Goal: Information Seeking & Learning: Learn about a topic

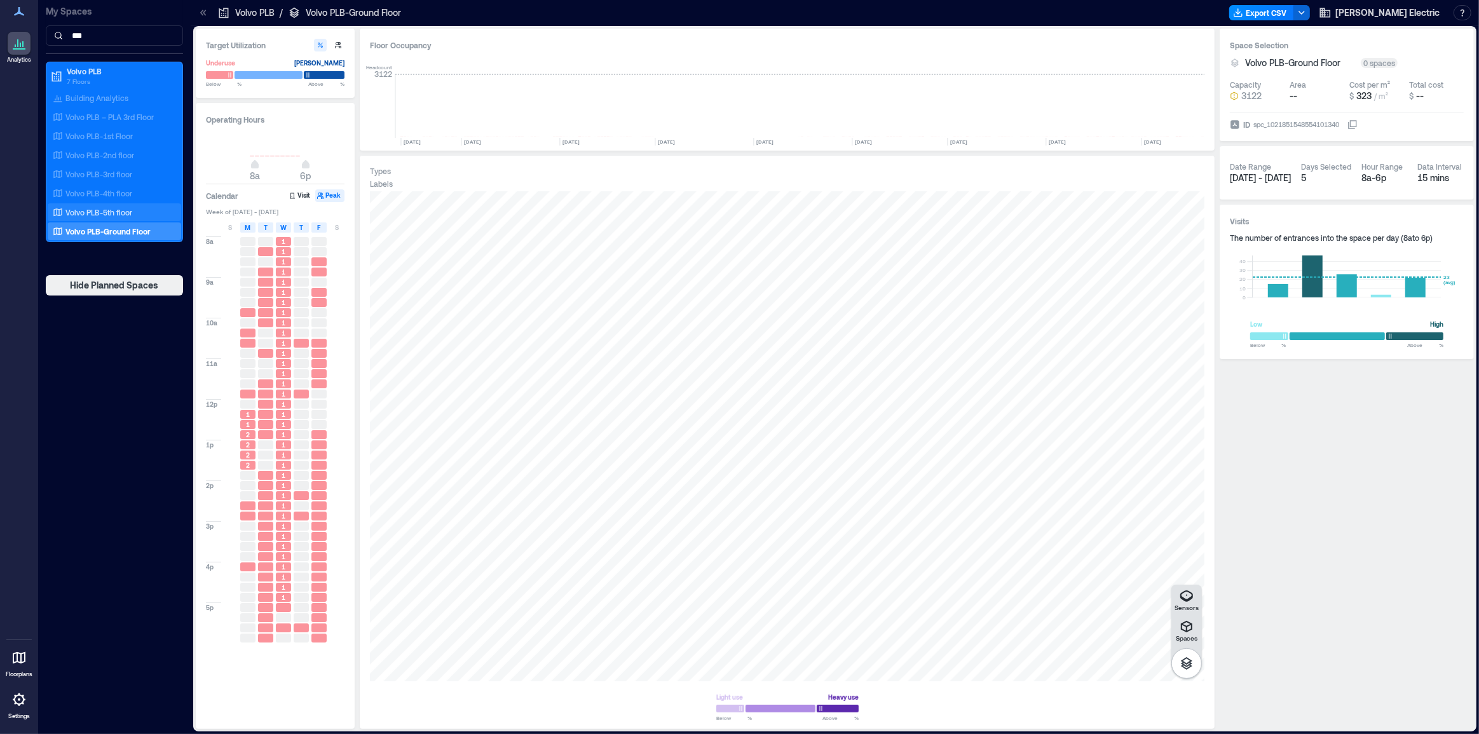
scroll to position [0, 3269]
click at [102, 210] on p "Volvo PLB-5th floor" at bounding box center [98, 212] width 67 height 10
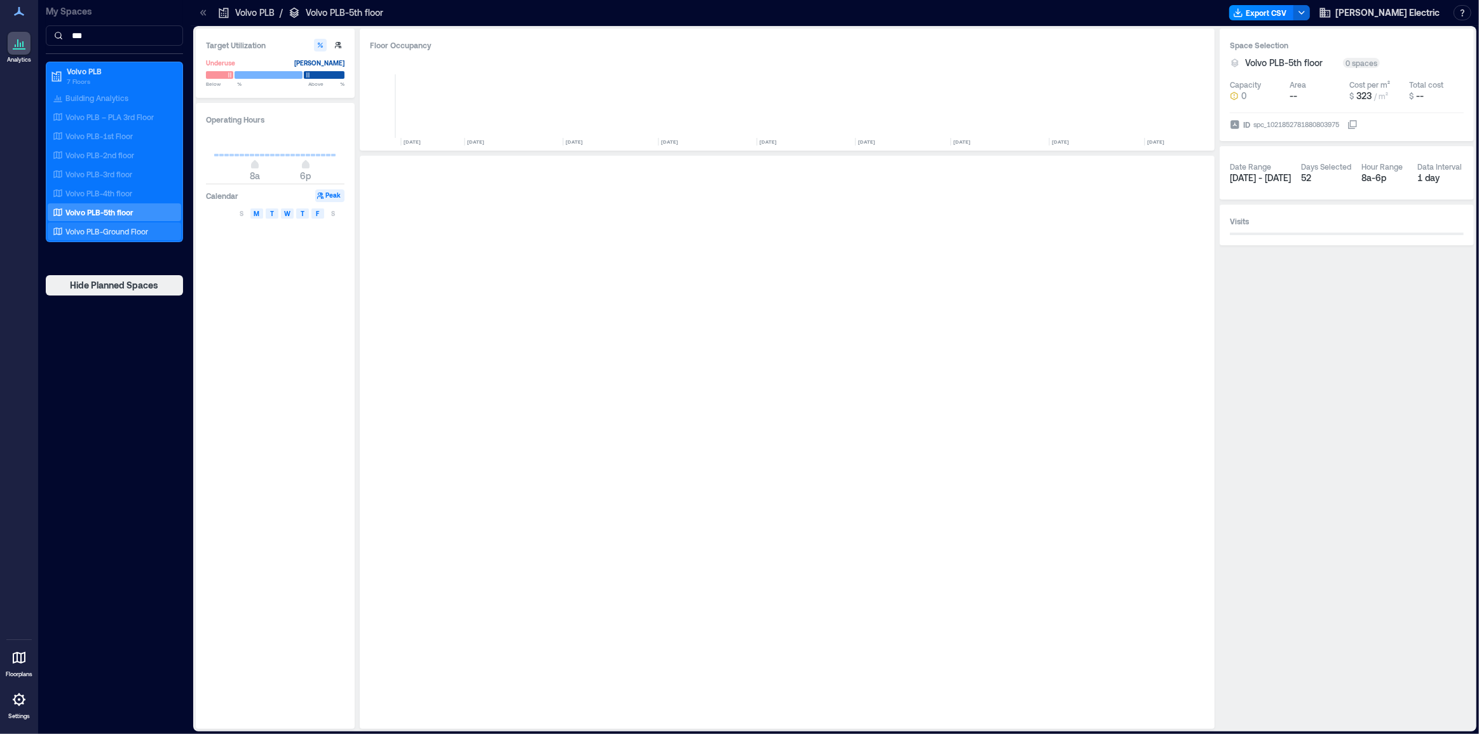
click at [127, 228] on p "Volvo PLB-Ground Floor" at bounding box center [106, 231] width 83 height 10
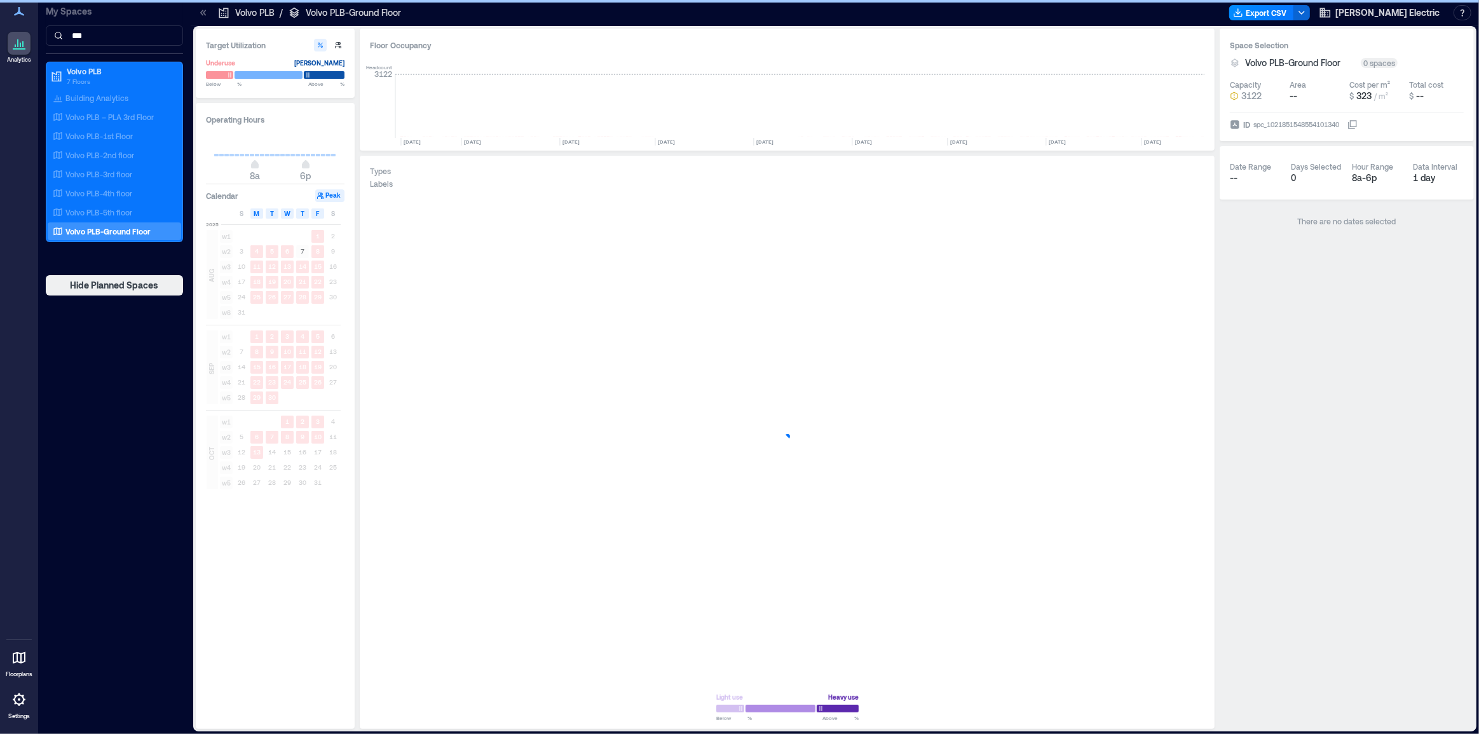
scroll to position [0, 3269]
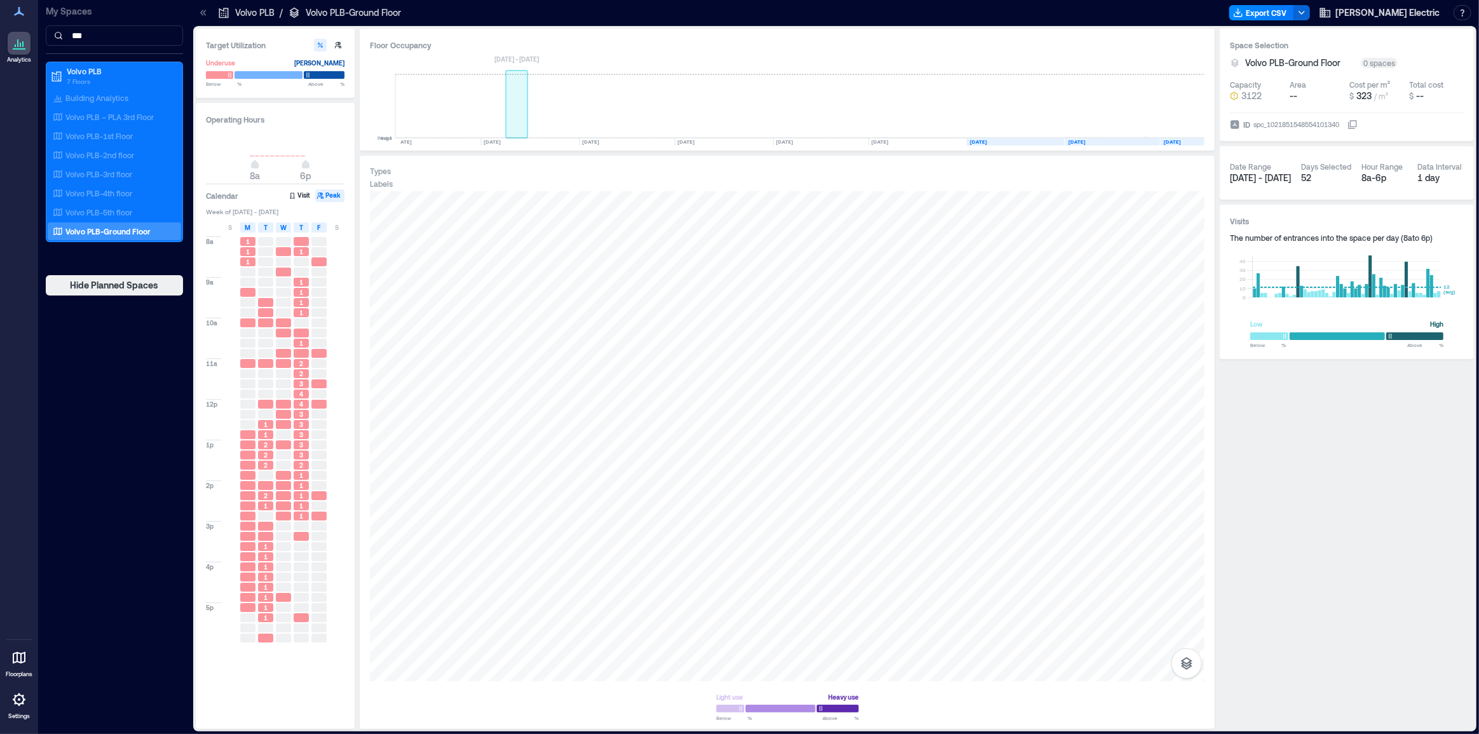
click at [521, 120] on rect at bounding box center [517, 106] width 22 height 64
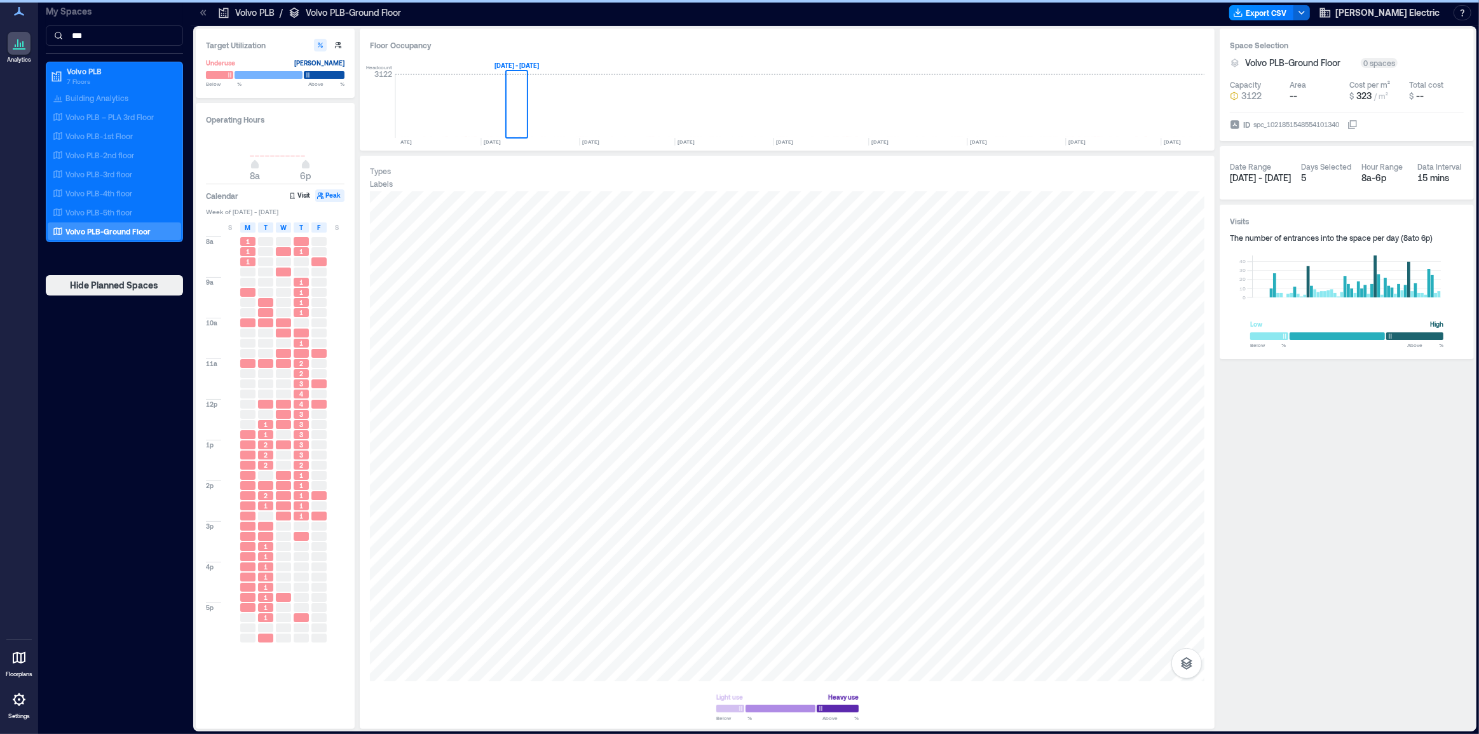
scroll to position [0, 2984]
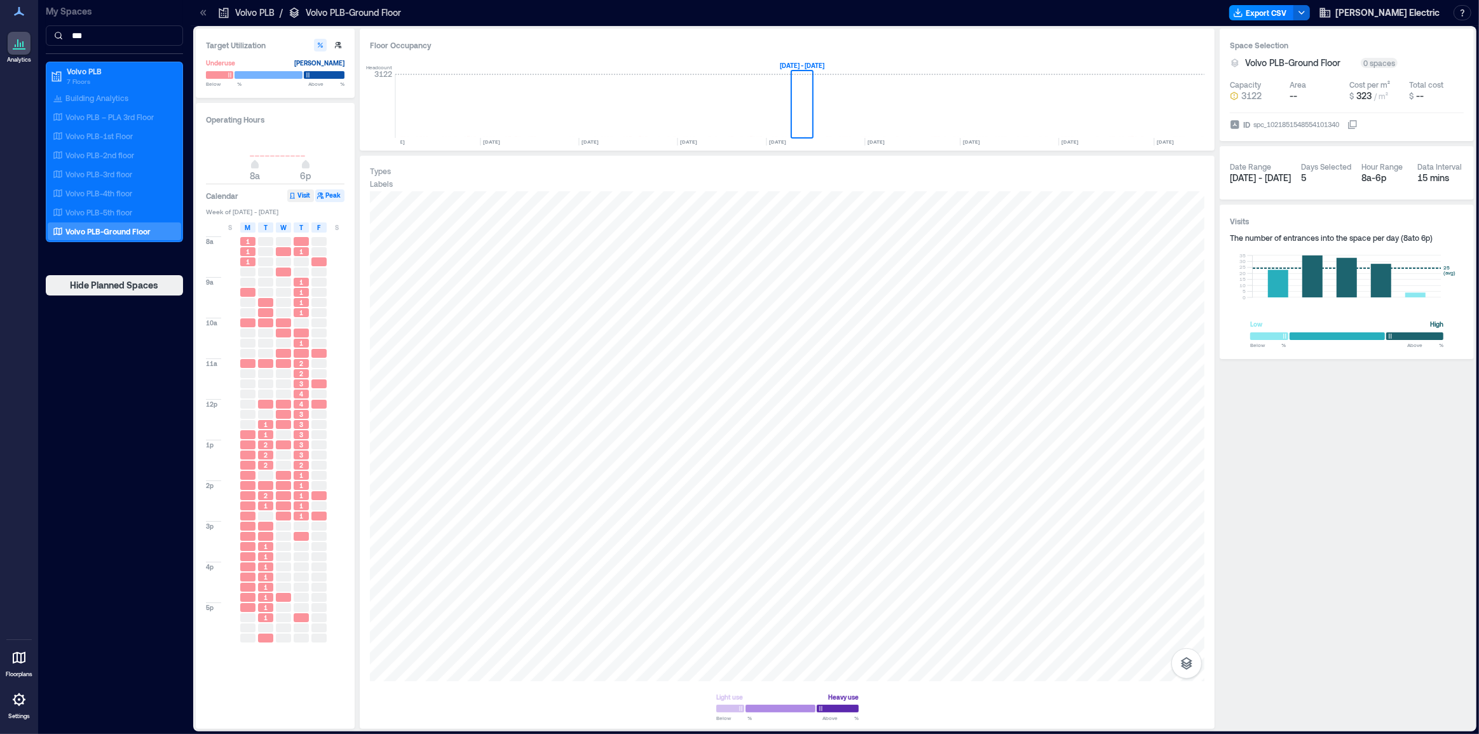
click at [306, 200] on button "Visit" at bounding box center [300, 195] width 27 height 13
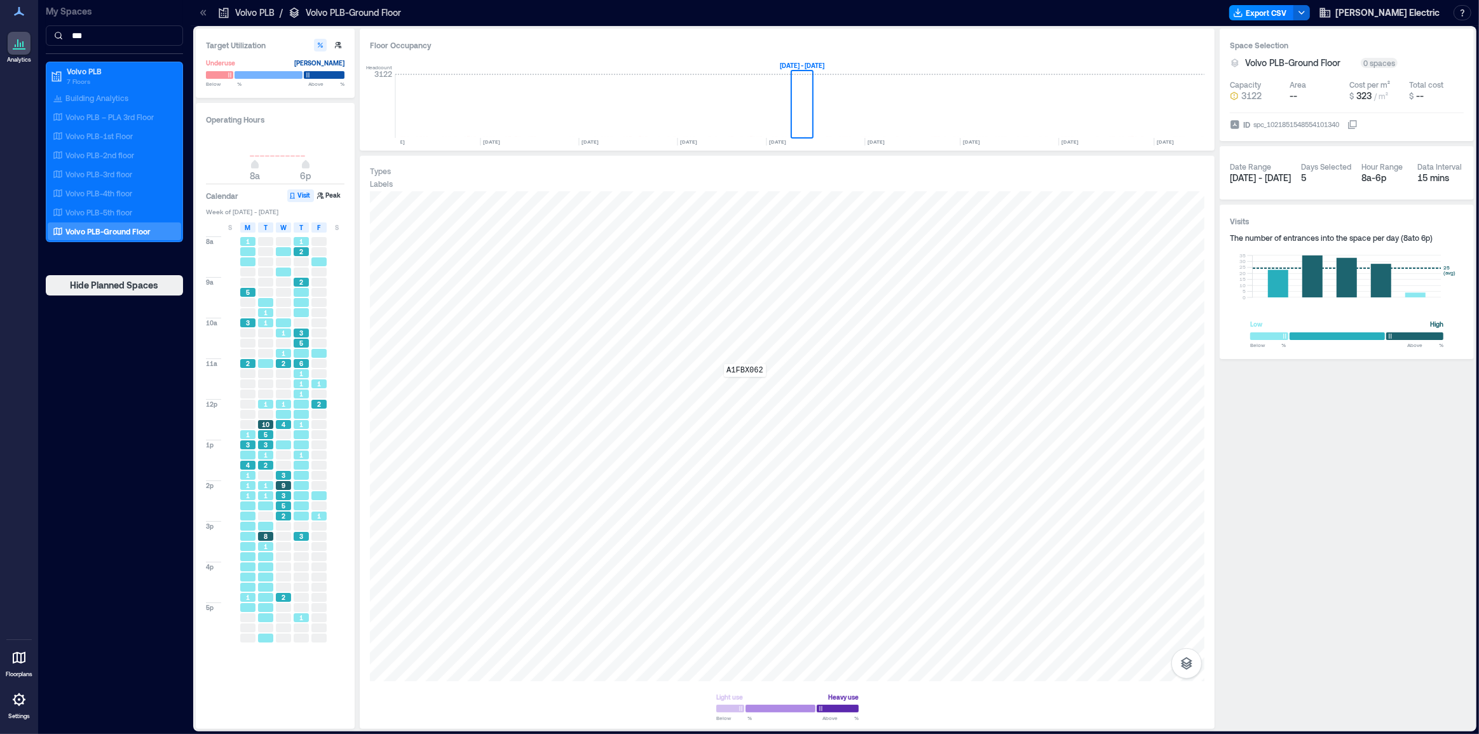
click at [745, 386] on div "A1FBX062" at bounding box center [787, 436] width 835 height 490
click at [715, 209] on span "Details" at bounding box center [717, 204] width 29 height 13
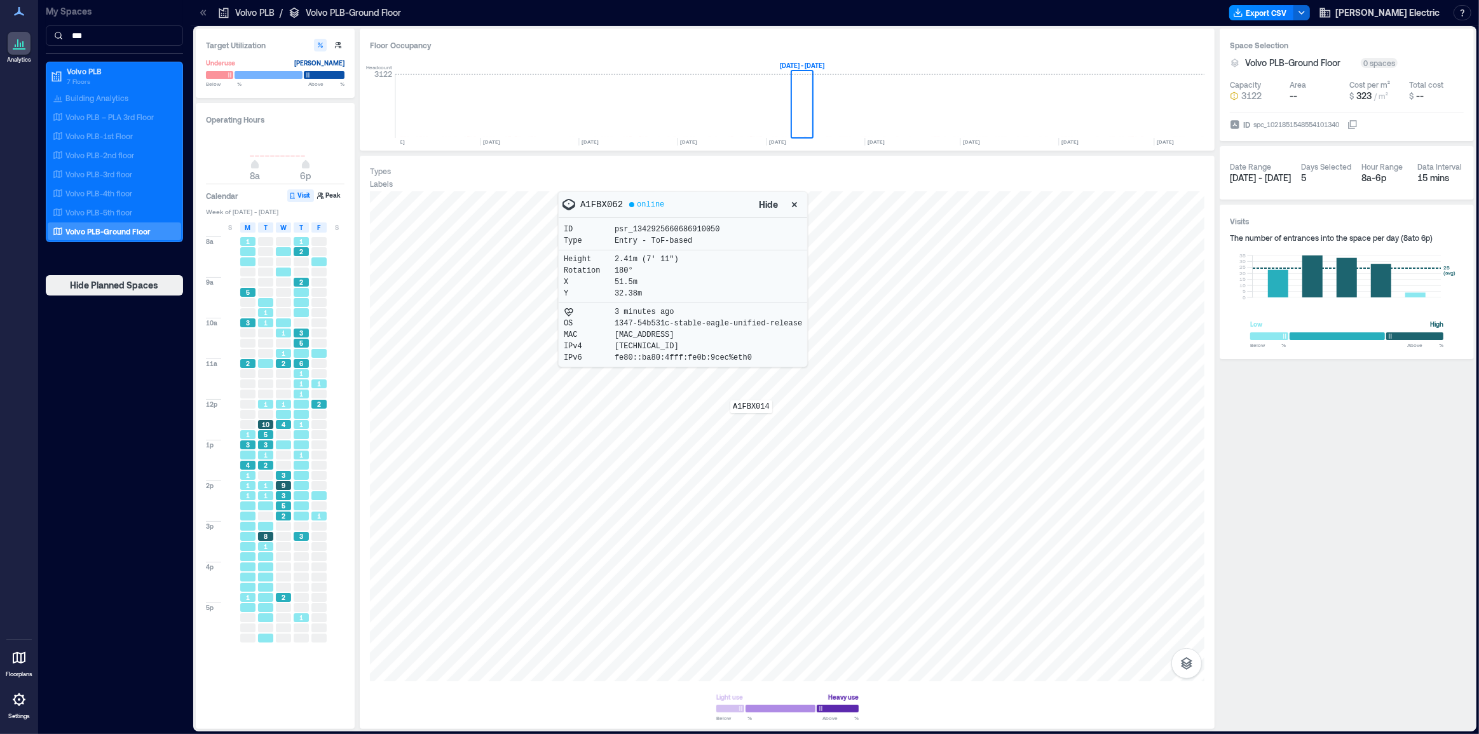
click at [751, 422] on div "A1FBX014" at bounding box center [787, 436] width 835 height 490
click at [751, 427] on div "A1FBY016" at bounding box center [787, 436] width 835 height 490
click at [688, 412] on div "A1ETR055" at bounding box center [787, 436] width 835 height 490
click at [683, 413] on div "A1FBX006" at bounding box center [787, 436] width 835 height 490
click at [536, 464] on div "A1EXJ002" at bounding box center [787, 436] width 835 height 490
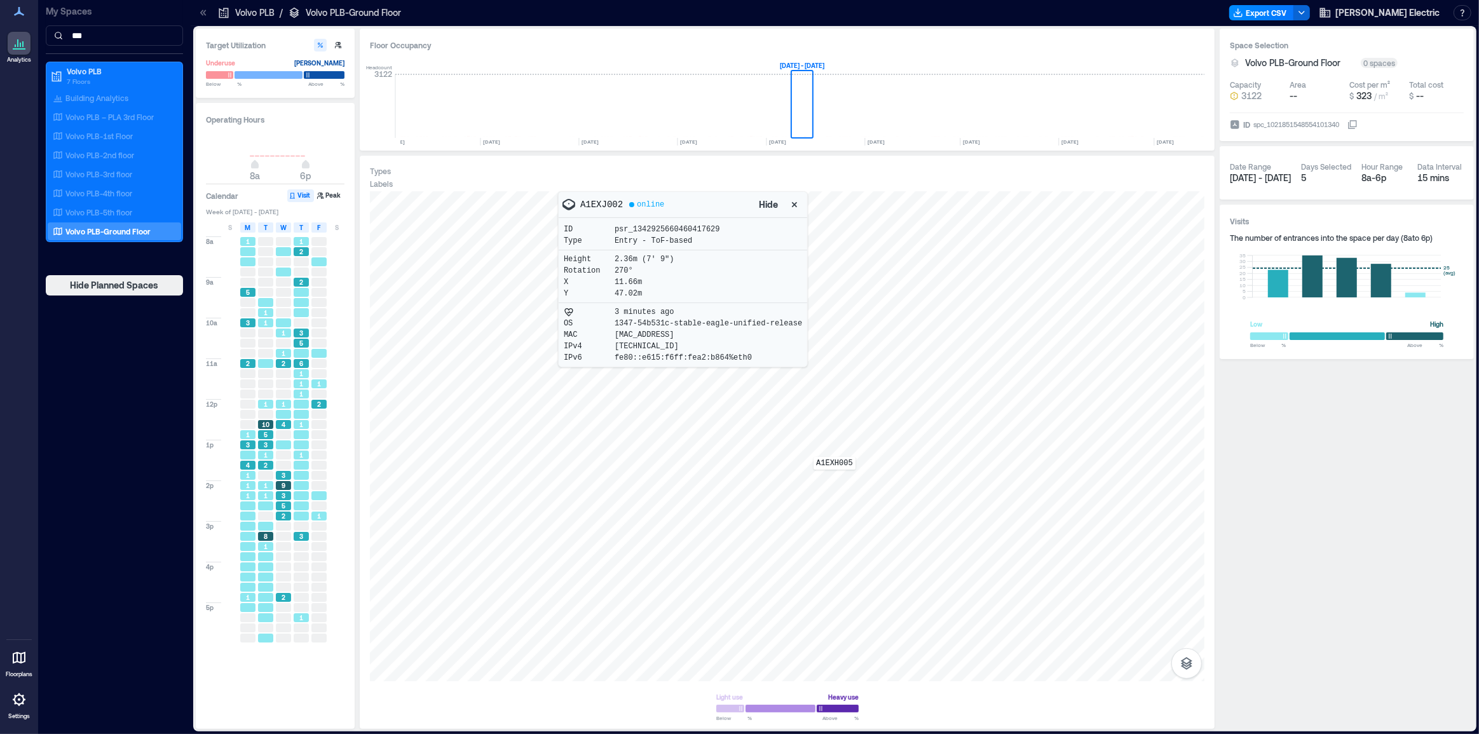
click at [835, 479] on div "A1EXH005" at bounding box center [787, 436] width 835 height 490
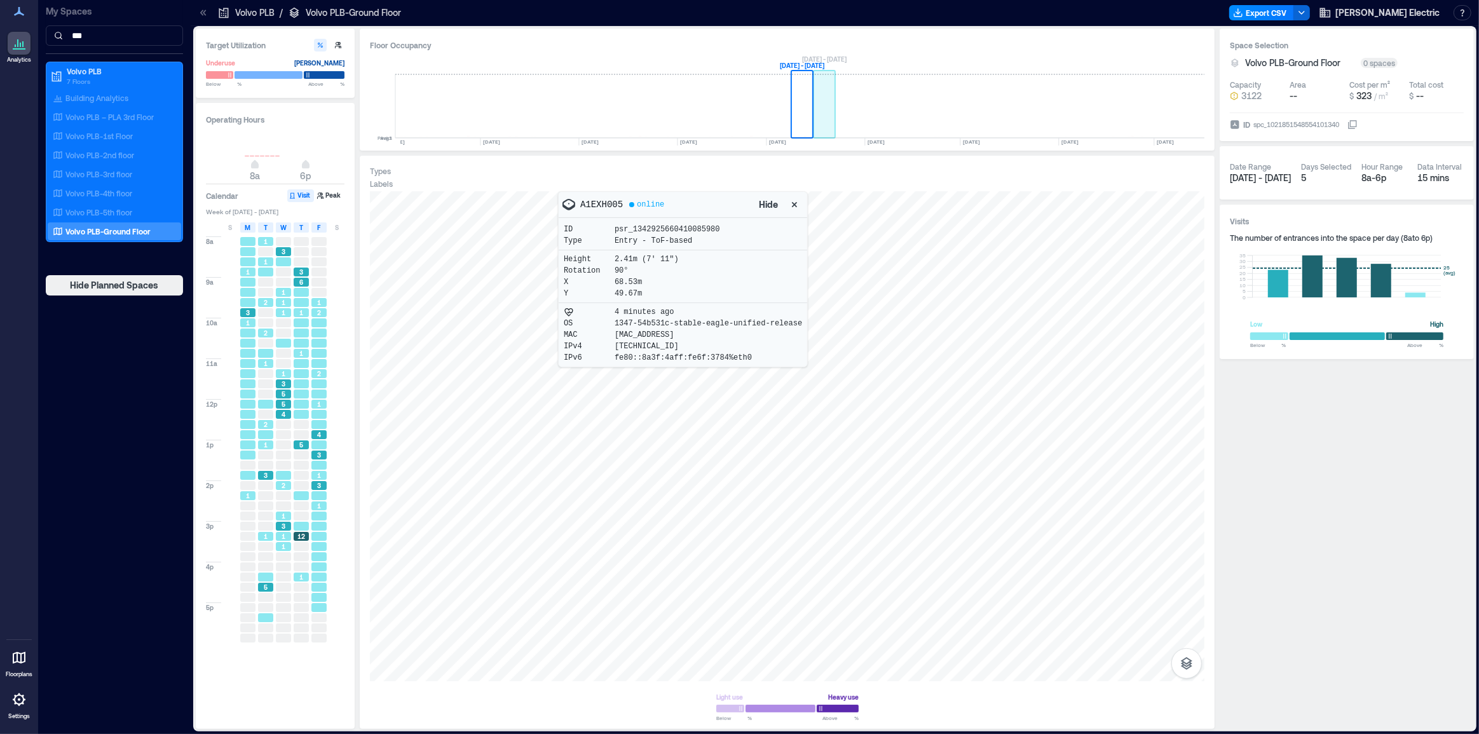
click at [825, 115] on rect at bounding box center [825, 106] width 22 height 64
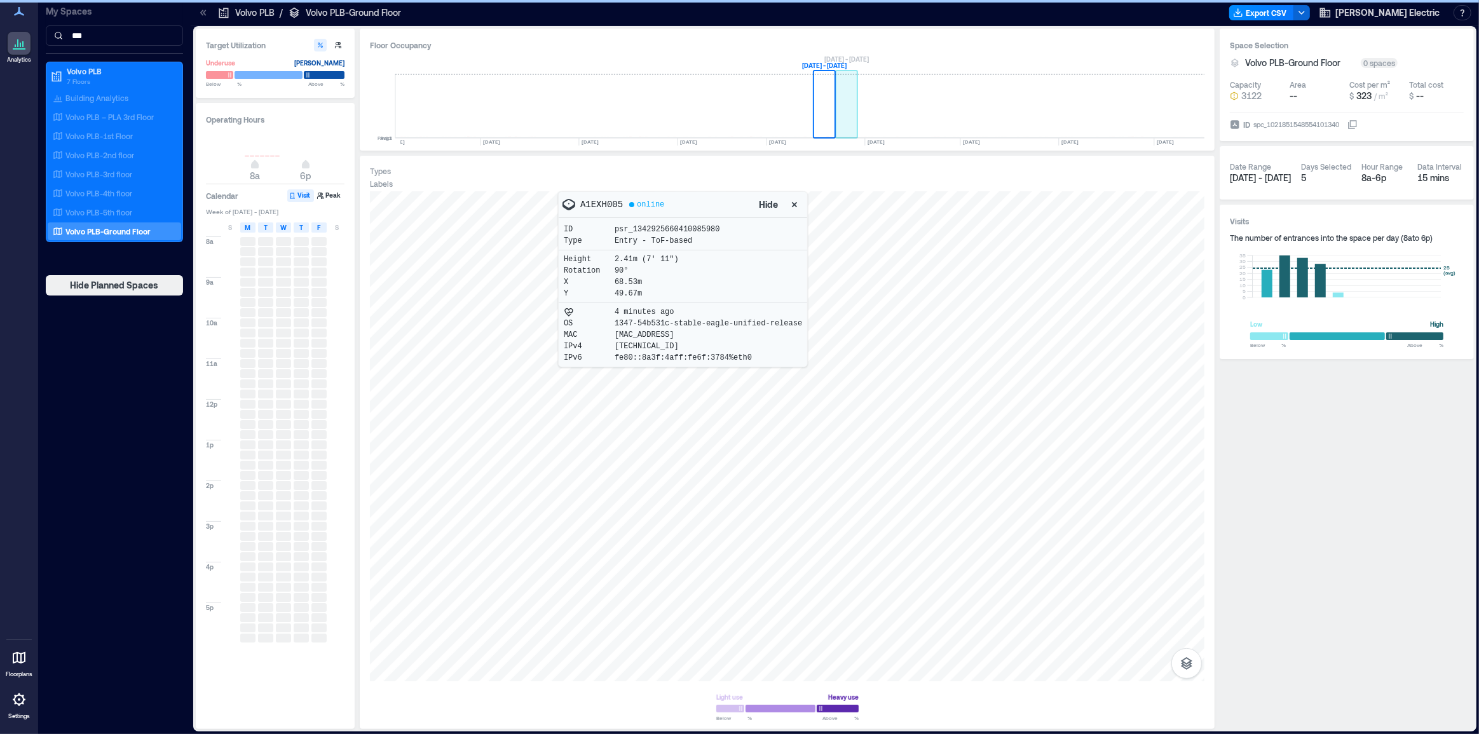
scroll to position [0, 3006]
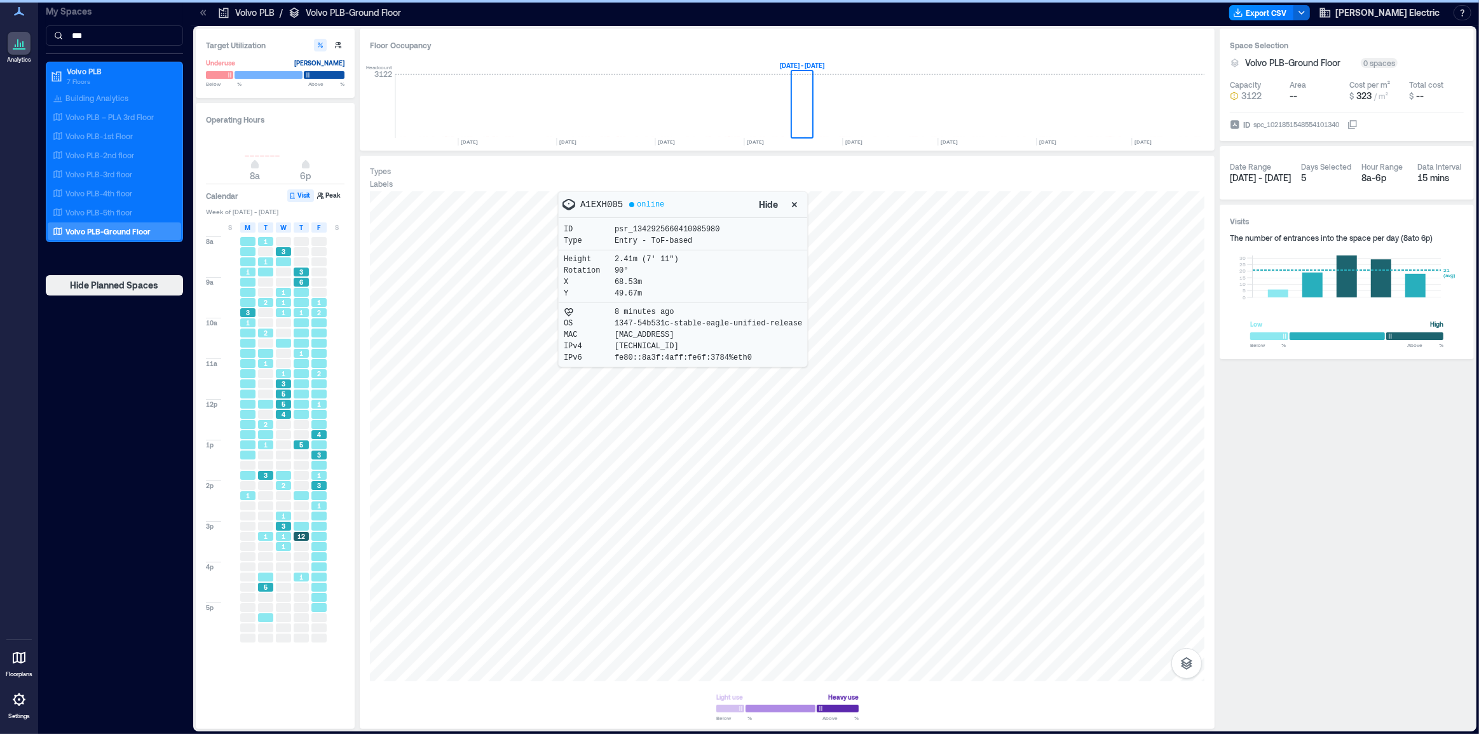
click at [817, 565] on div at bounding box center [787, 436] width 835 height 490
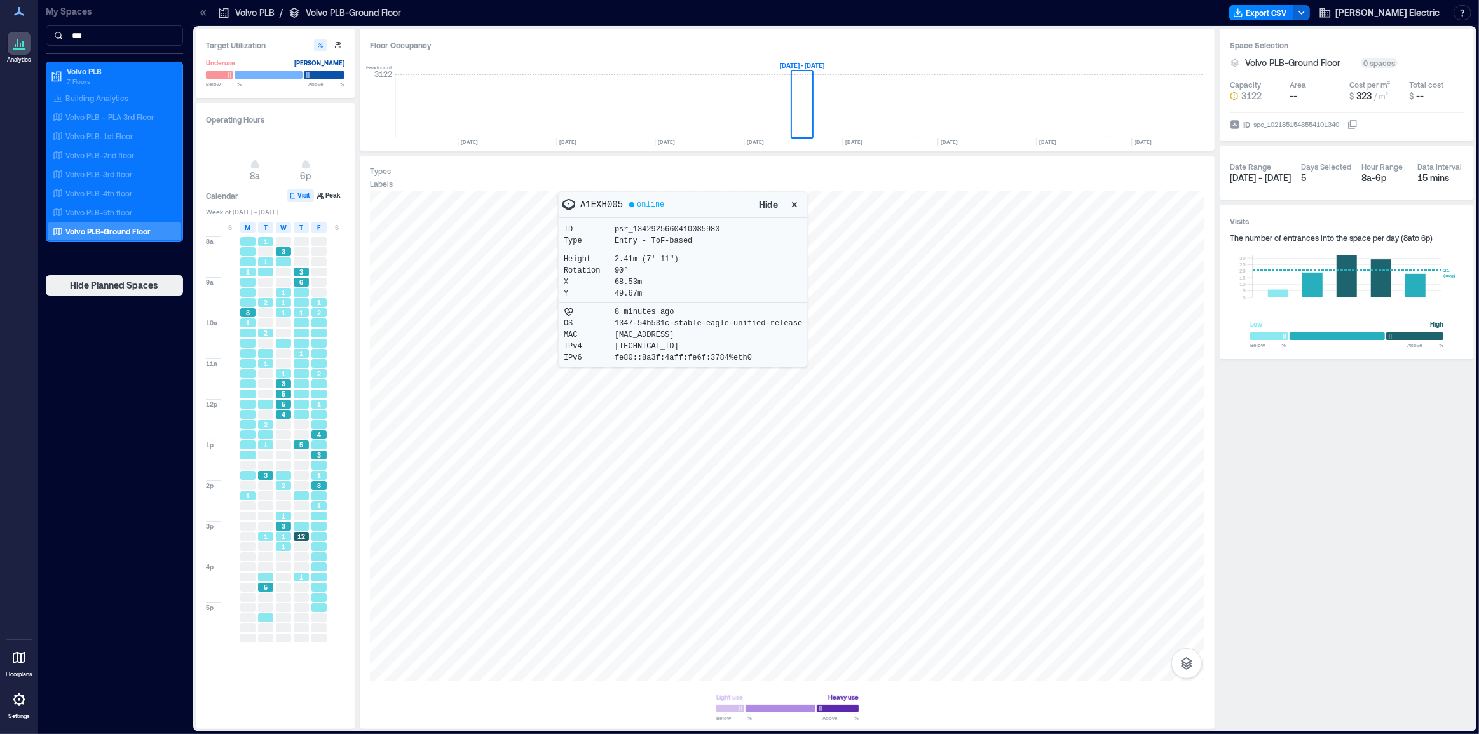
click at [788, 203] on icon "button" at bounding box center [794, 204] width 13 height 13
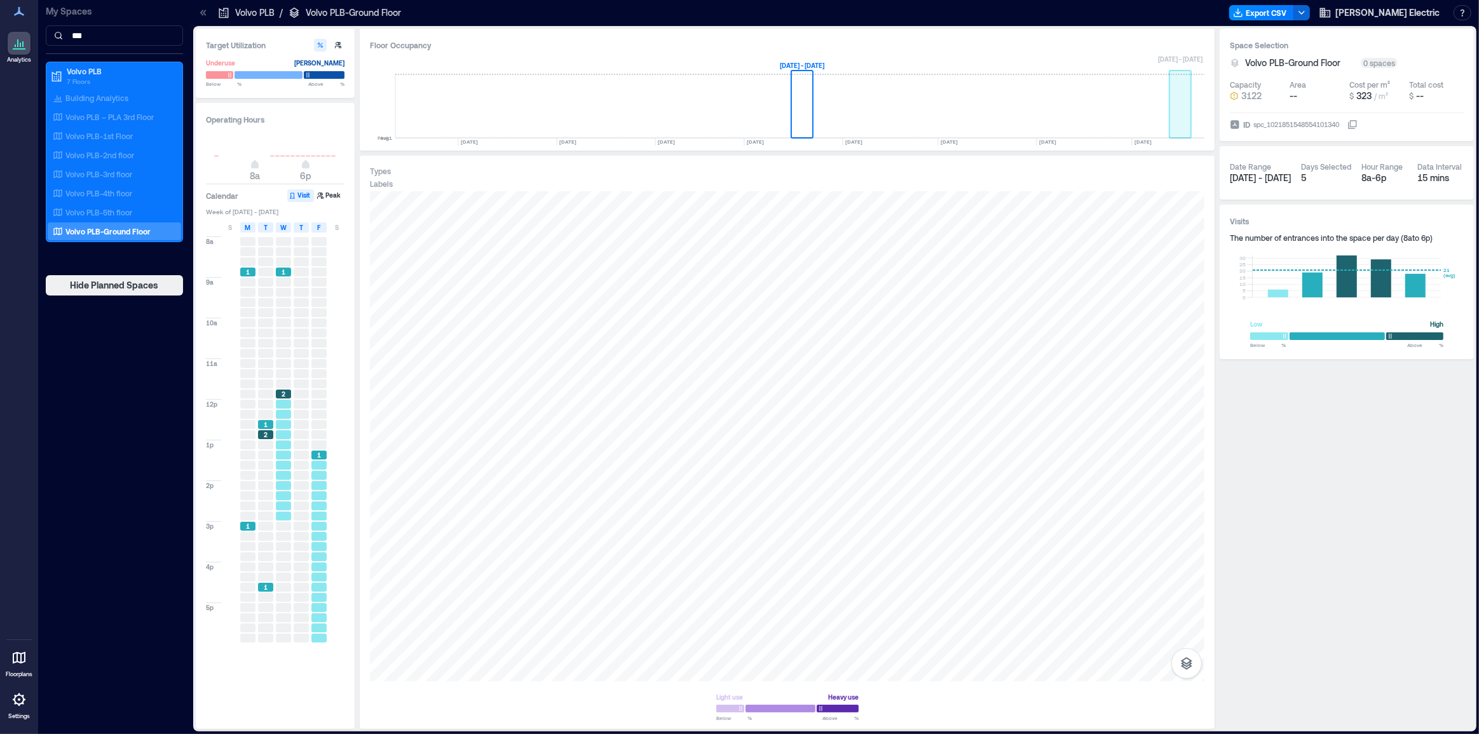
click at [1169, 132] on rect at bounding box center [1180, 106] width 22 height 64
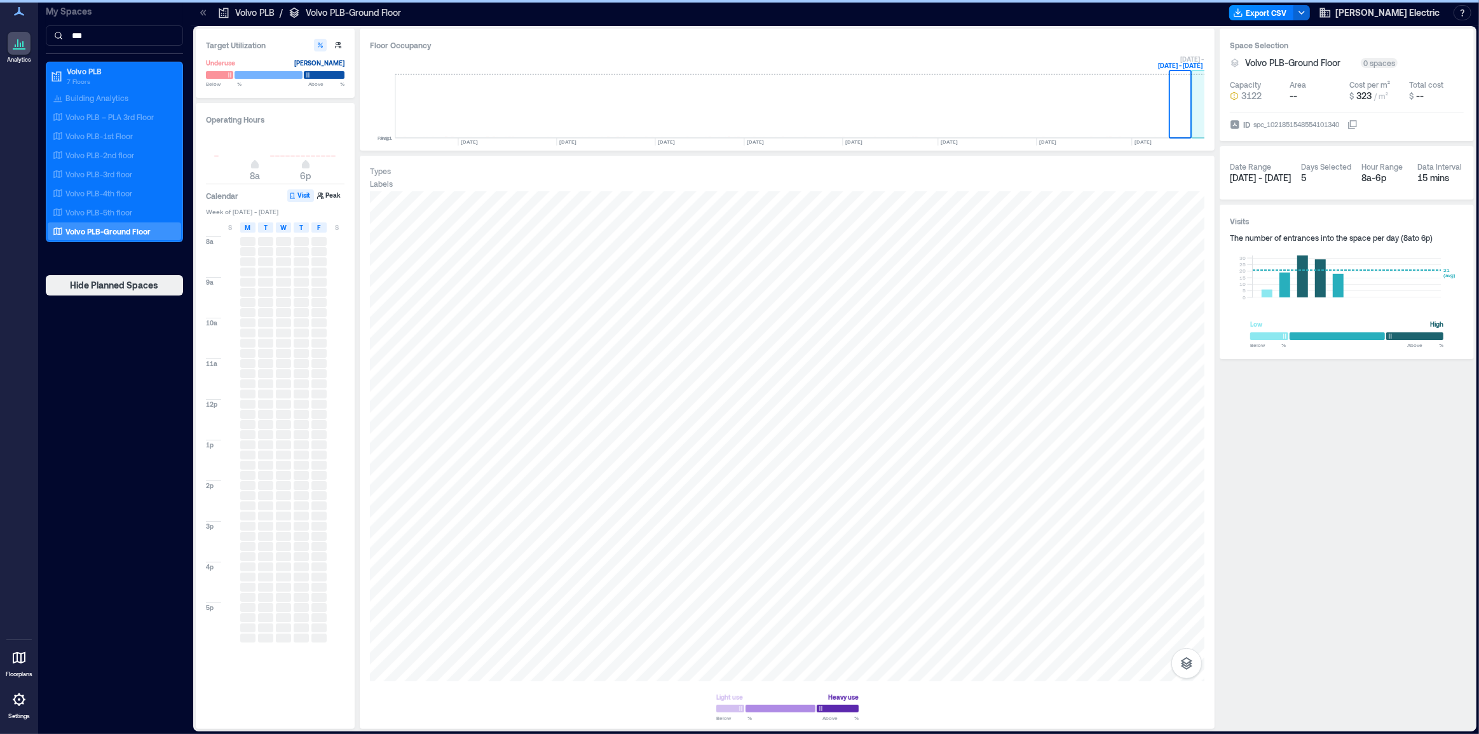
scroll to position [0, 3269]
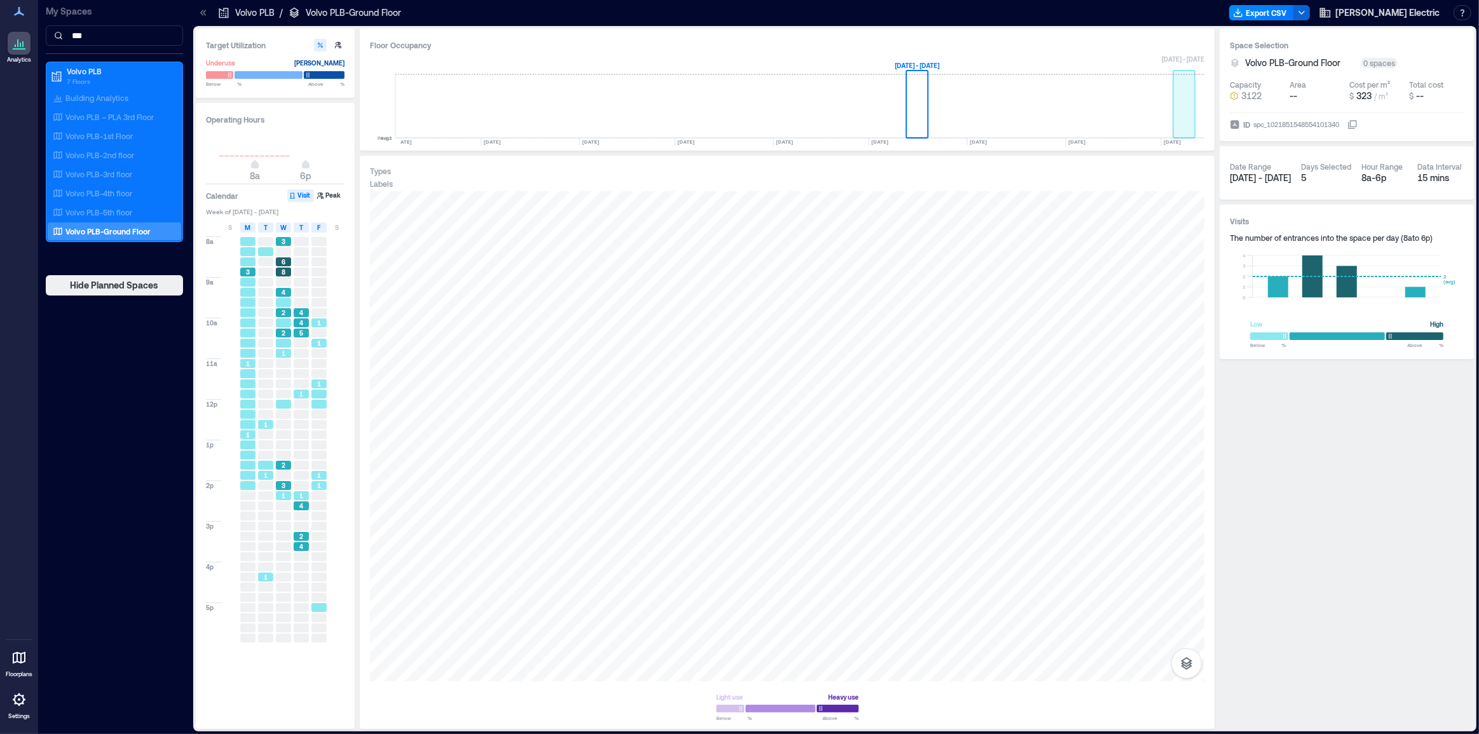
click at [1176, 112] on rect at bounding box center [1184, 106] width 22 height 64
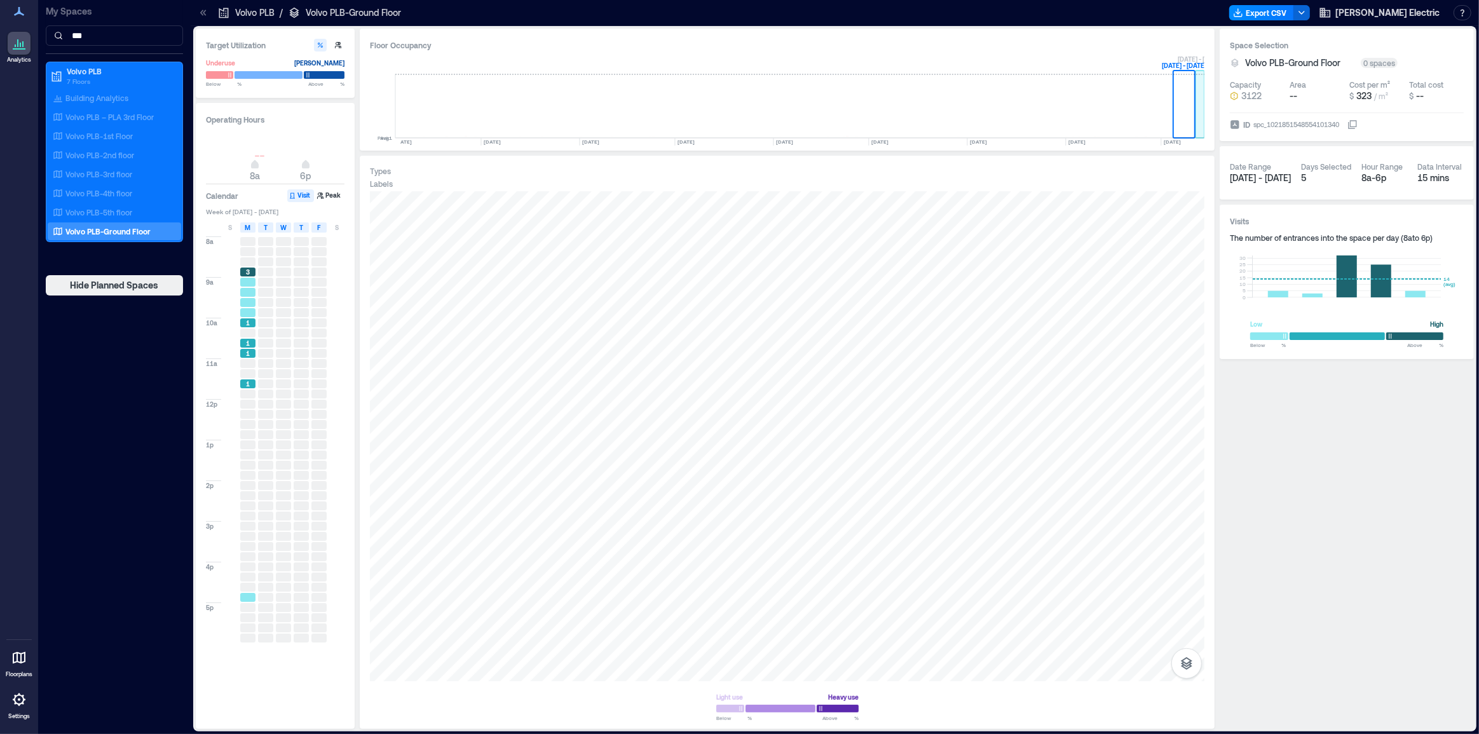
click at [1197, 114] on rect at bounding box center [1201, 106] width 10 height 64
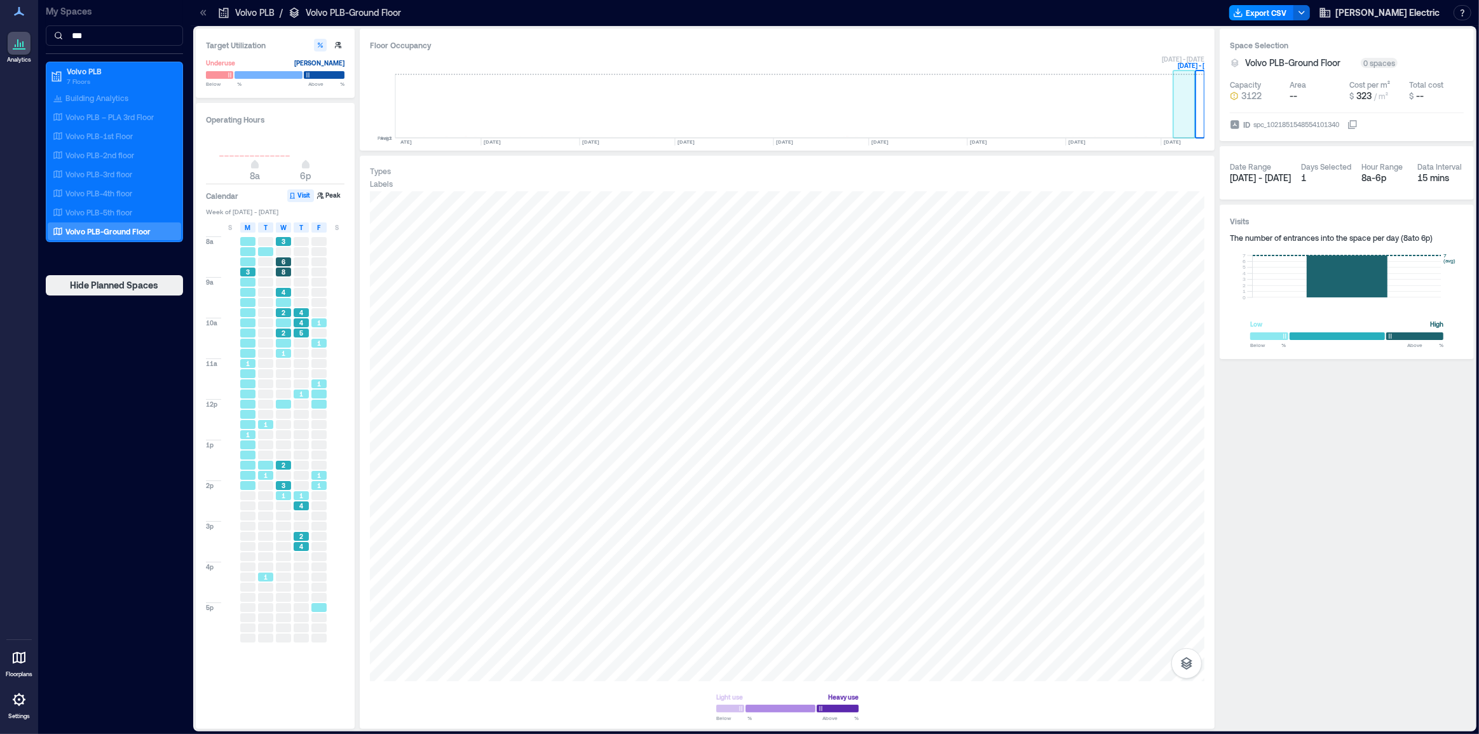
click at [1173, 115] on rect at bounding box center [1184, 106] width 22 height 64
click at [1356, 124] on icon at bounding box center [1353, 123] width 7 height 7
drag, startPoint x: 1219, startPoint y: 533, endPoint x: 1074, endPoint y: 575, distance: 150.7
click at [1074, 575] on div "A1EXH005" at bounding box center [787, 436] width 835 height 490
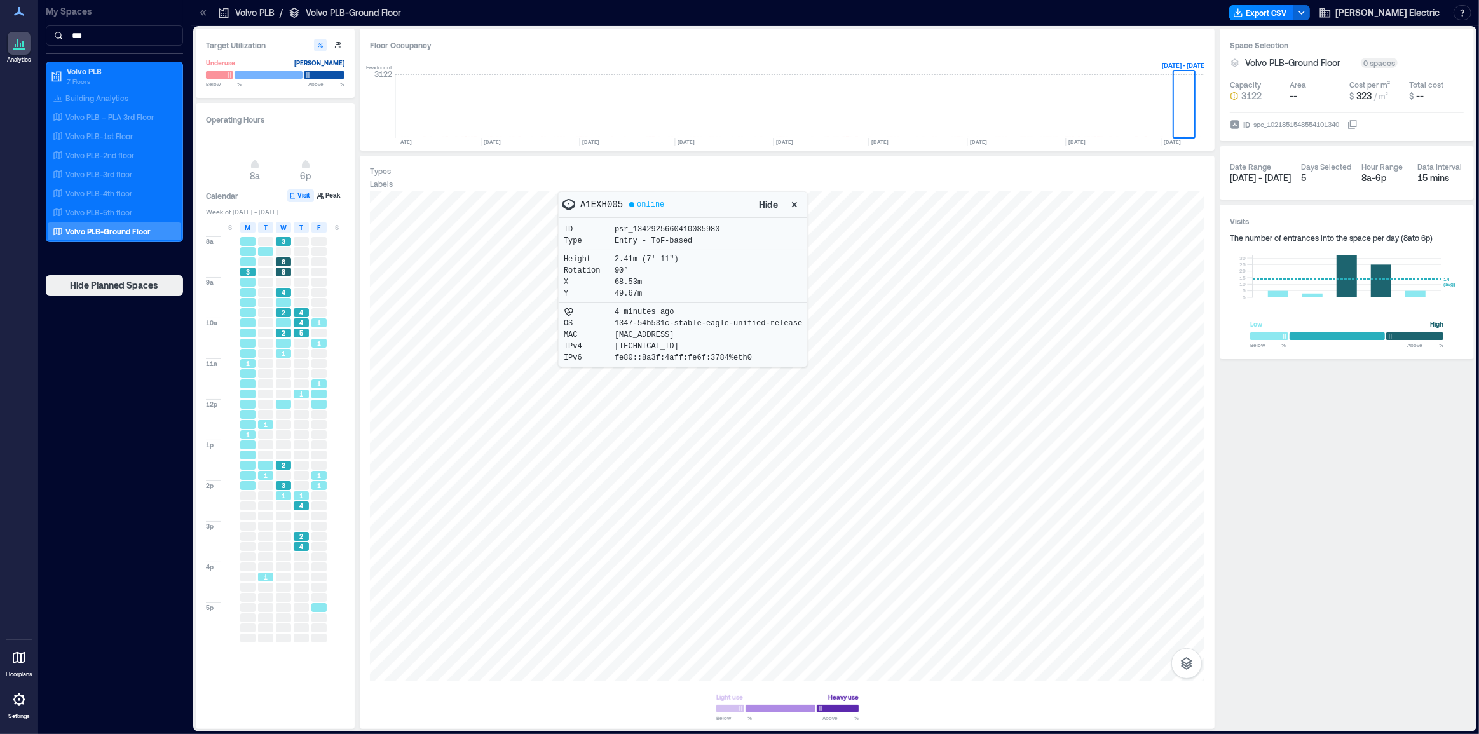
click at [594, 201] on p "A1EXH005" at bounding box center [601, 204] width 43 height 13
copy p "A1EXH005"
click at [904, 468] on div "A1FBY016" at bounding box center [787, 436] width 835 height 490
click at [603, 205] on p "A1FBY016" at bounding box center [601, 204] width 43 height 13
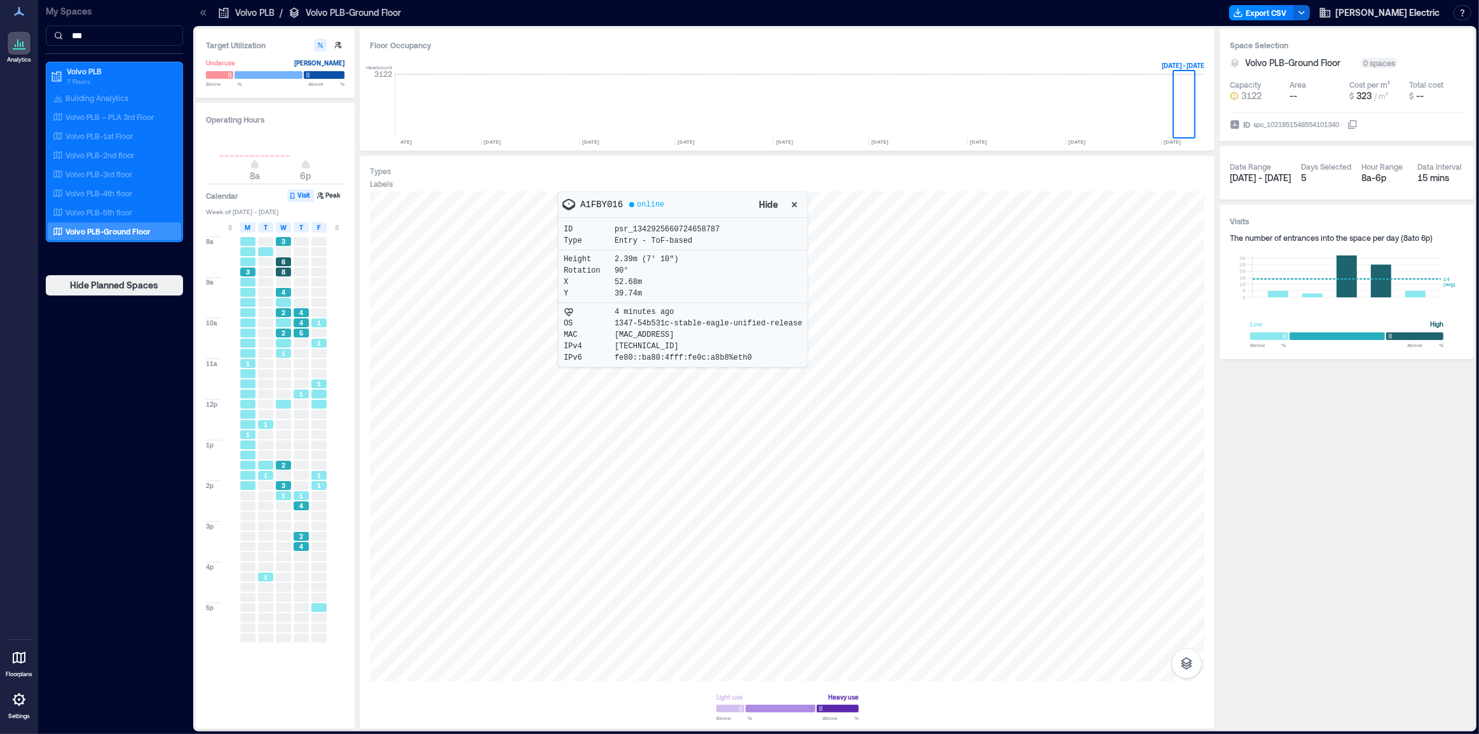
click at [603, 204] on p "A1FBY016" at bounding box center [601, 204] width 43 height 13
copy p "A1FBY016"
click at [904, 460] on div "A1FBX014" at bounding box center [787, 436] width 835 height 490
click at [583, 200] on p "A1FBX014" at bounding box center [601, 204] width 43 height 13
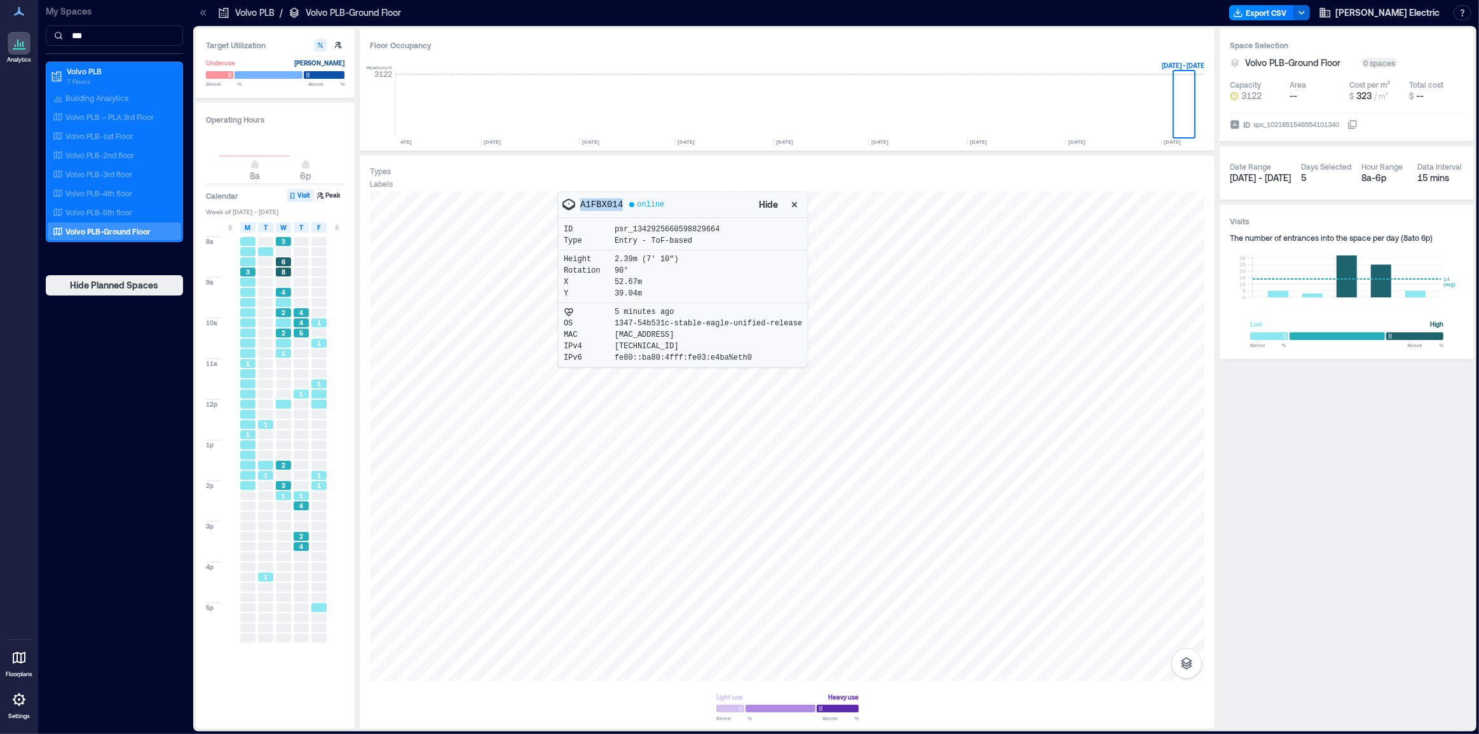
copy p "A1FBX014"
click at [894, 388] on div "A1FBX062" at bounding box center [787, 436] width 835 height 490
click at [596, 207] on p "A1FBX062" at bounding box center [601, 204] width 43 height 13
copy p "A1FBX062"
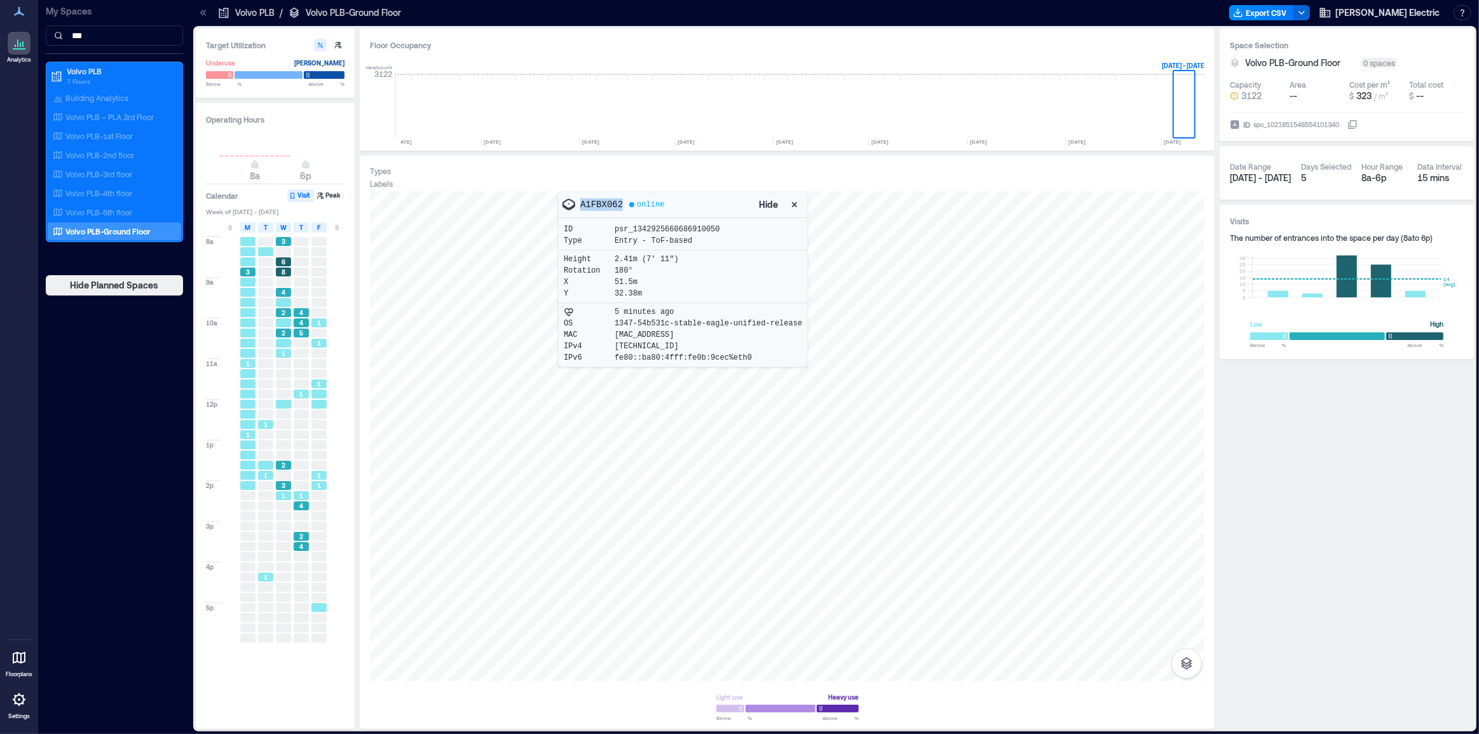
click at [882, 387] on div at bounding box center [787, 436] width 835 height 490
click at [882, 388] on div "A1FBX058" at bounding box center [787, 436] width 835 height 490
click at [601, 203] on p "A1FBX058" at bounding box center [601, 204] width 43 height 13
copy p "A1FBX058"
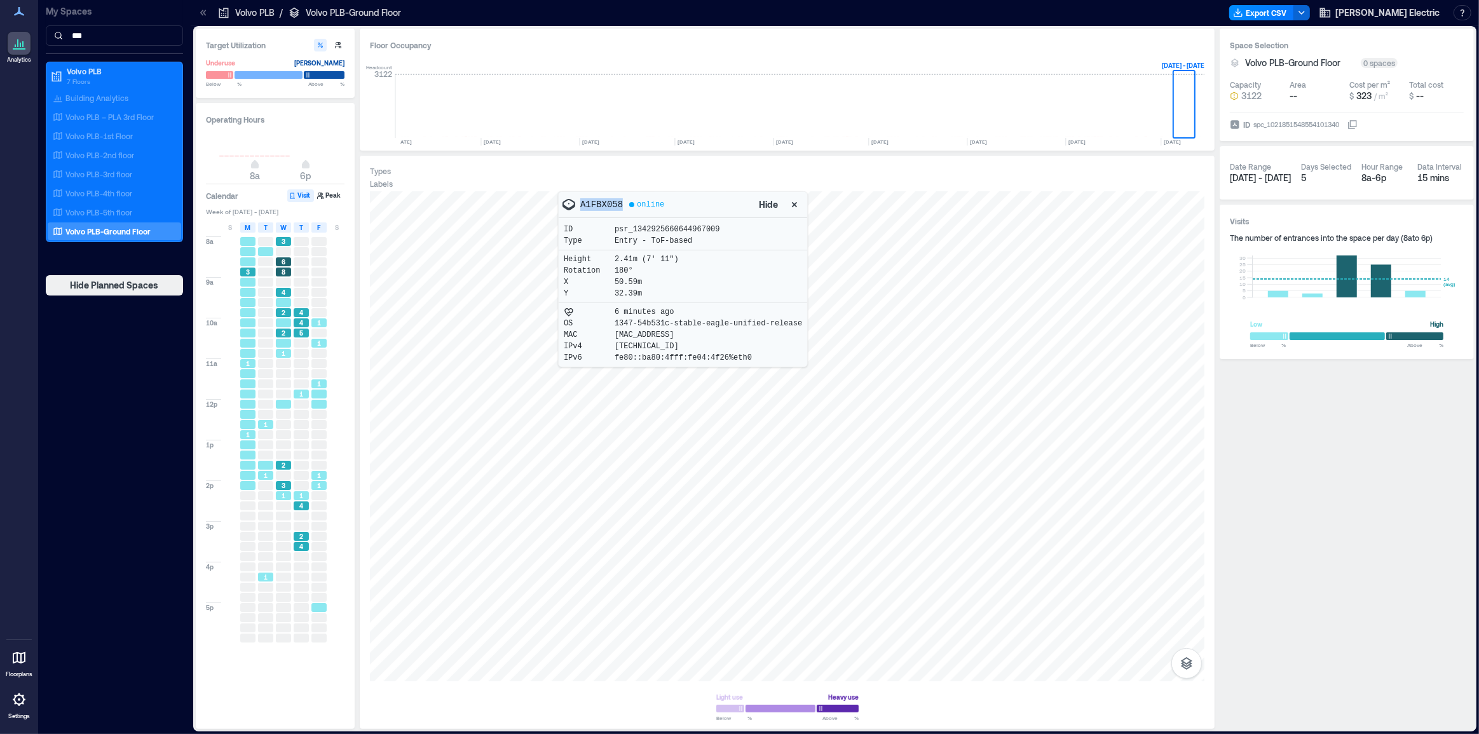
click at [1114, 366] on div at bounding box center [787, 436] width 835 height 490
click at [765, 443] on div "A1FBX006" at bounding box center [787, 436] width 835 height 490
click at [595, 207] on p "A1FBX006" at bounding box center [601, 204] width 43 height 13
copy p "A1FBX006"
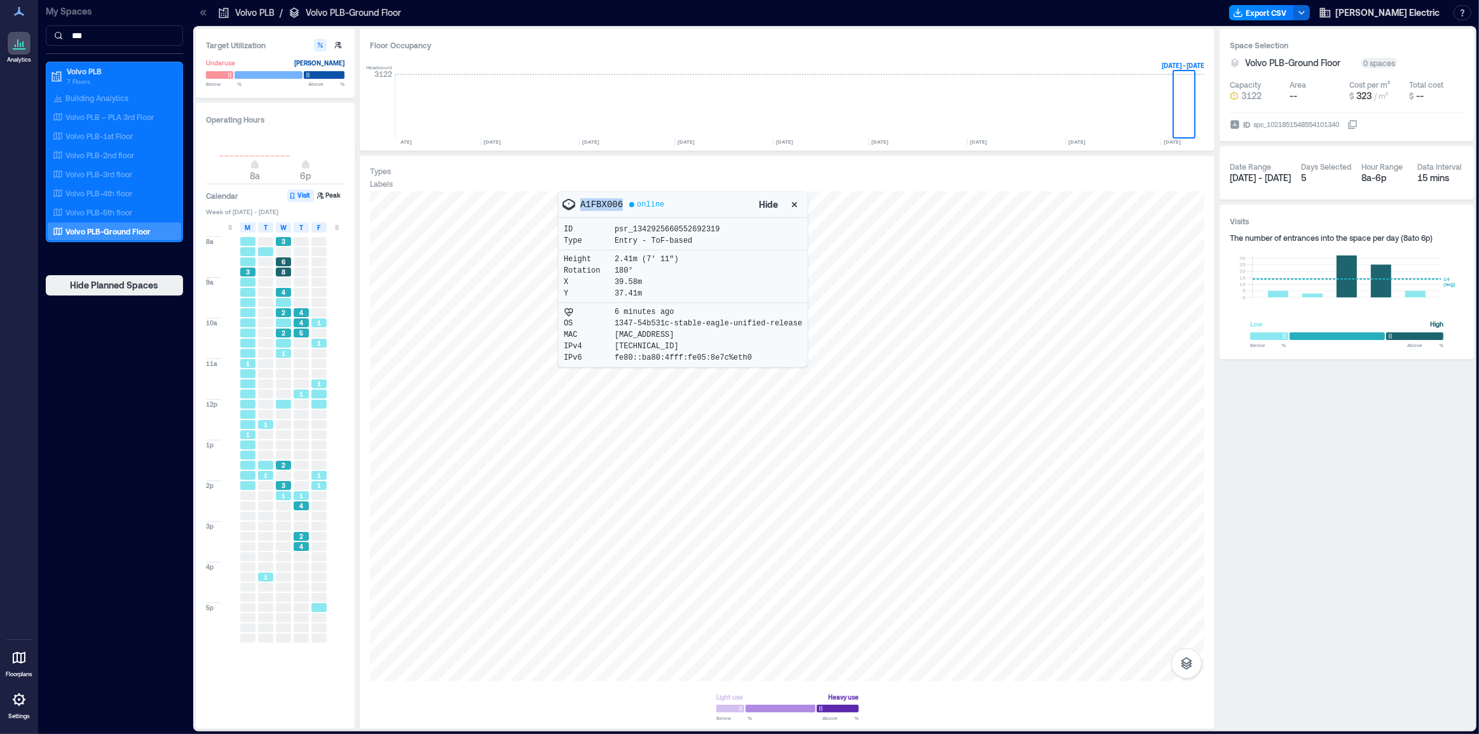
click at [773, 443] on div at bounding box center [787, 436] width 835 height 490
click at [774, 443] on div "A1ETR055" at bounding box center [787, 436] width 835 height 490
click at [592, 200] on p "A1ETR055" at bounding box center [601, 204] width 43 height 13
click at [592, 199] on p "A1ETR055" at bounding box center [601, 204] width 43 height 13
copy p "A1ETR055"
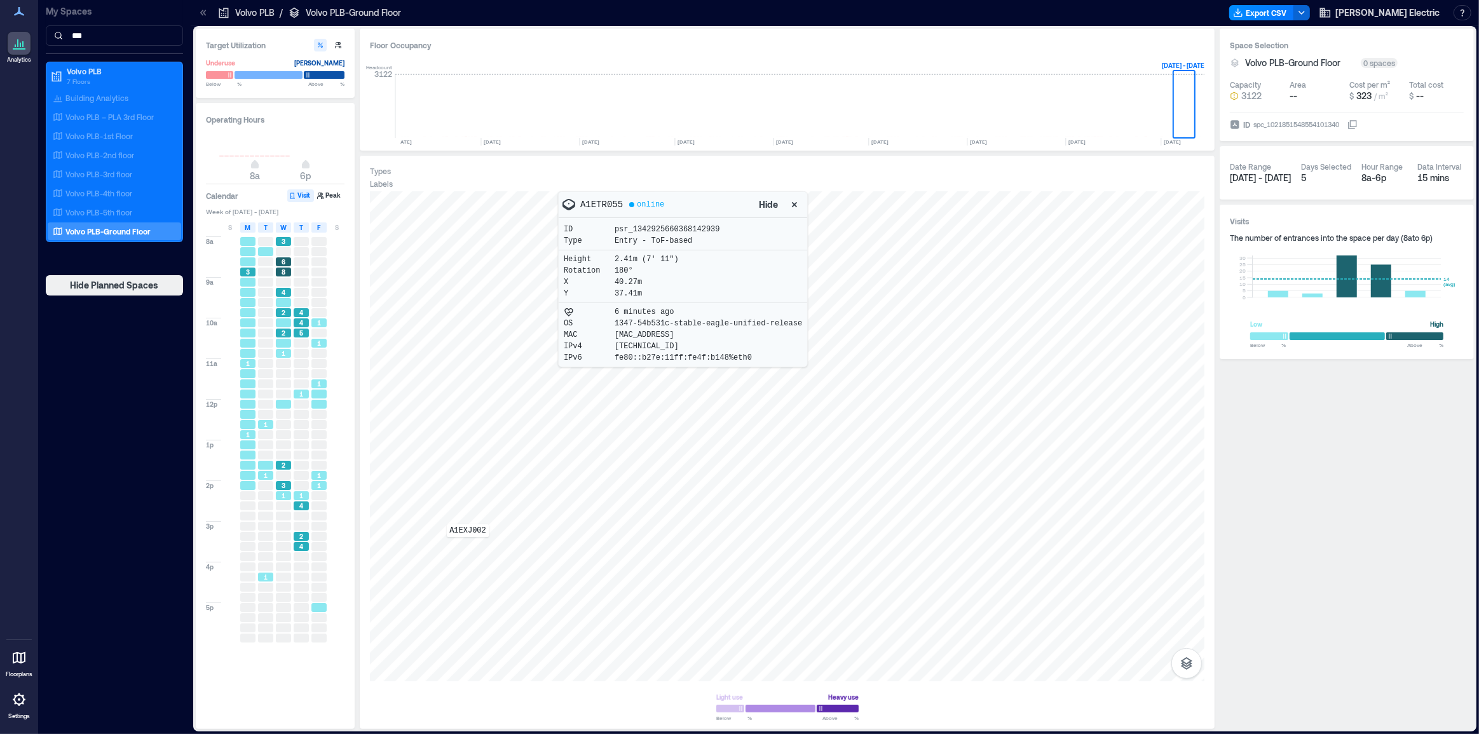
click at [468, 546] on div "A1EXJ002" at bounding box center [787, 436] width 835 height 490
click at [610, 209] on p "A1EXJ002" at bounding box center [601, 204] width 43 height 13
click at [610, 208] on p "A1EXJ002" at bounding box center [601, 204] width 43 height 13
copy p "A1EXJ002"
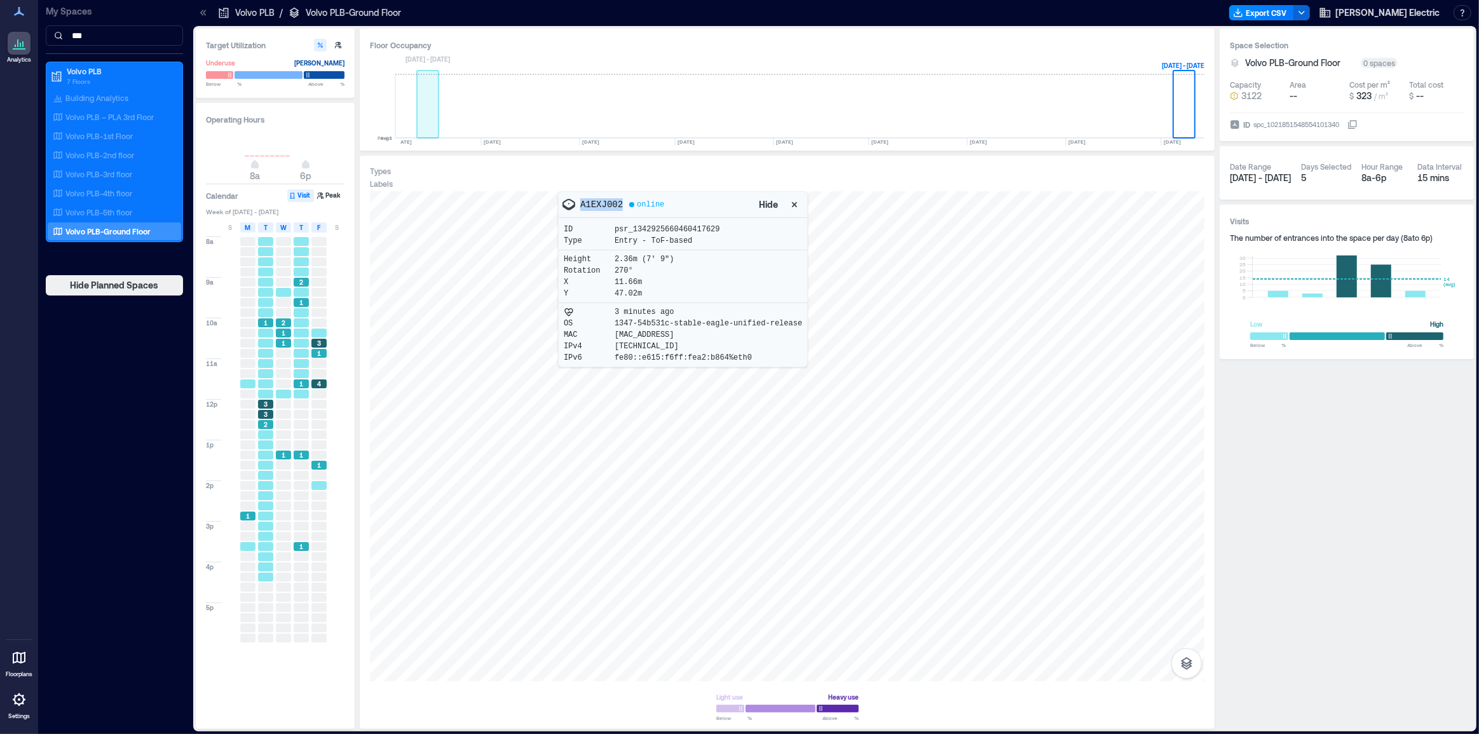
drag, startPoint x: 437, startPoint y: 108, endPoint x: 450, endPoint y: 106, distance: 13.5
click at [435, 112] on rect at bounding box center [428, 106] width 22 height 64
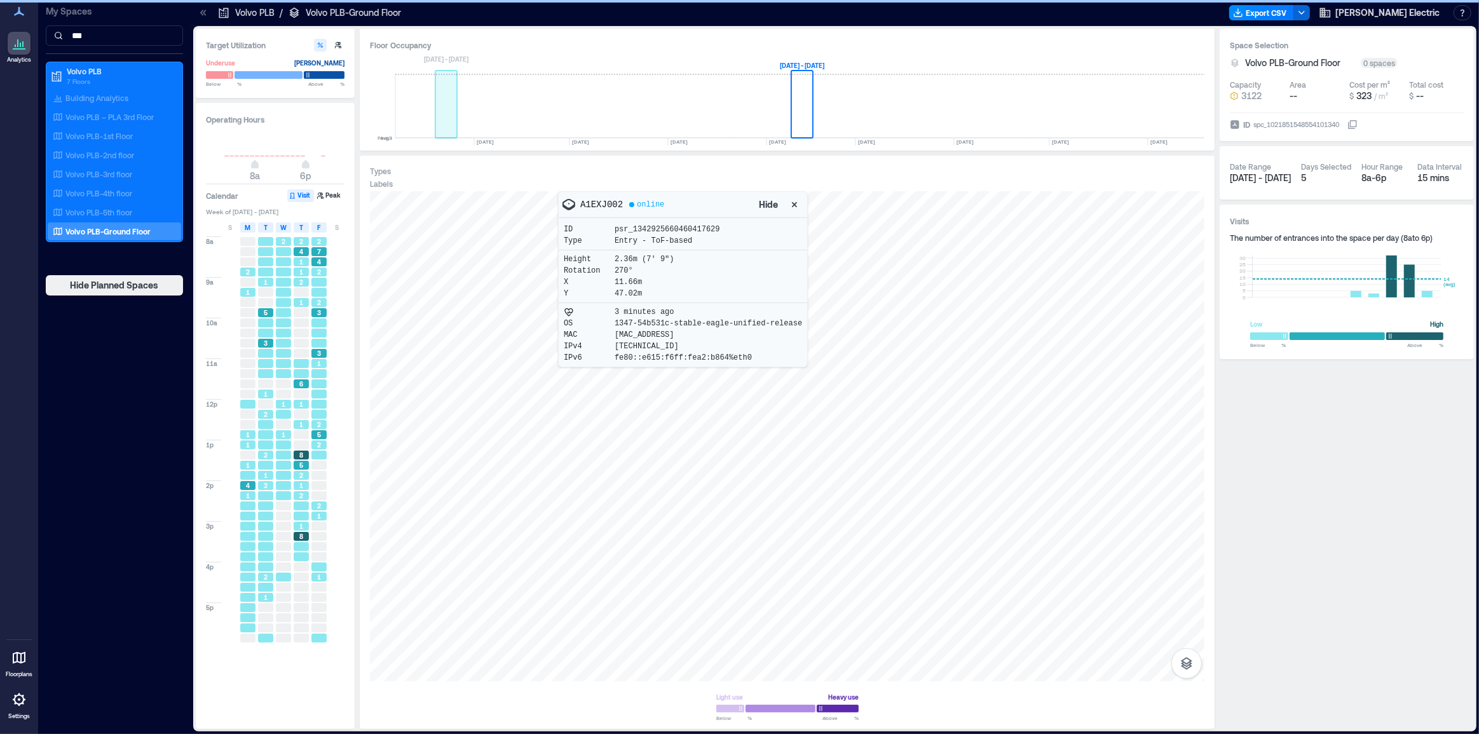
click at [452, 118] on rect at bounding box center [446, 106] width 22 height 64
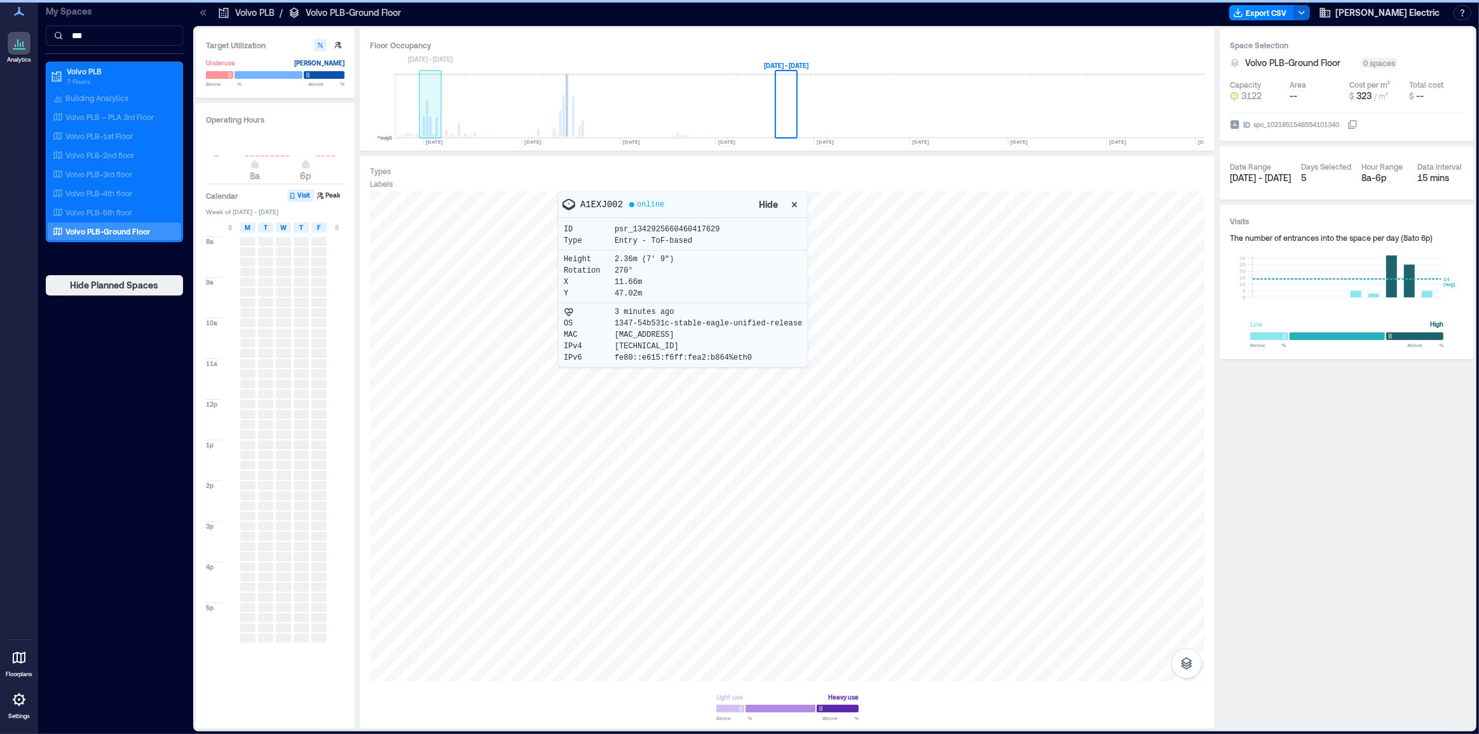
scroll to position [0, 2539]
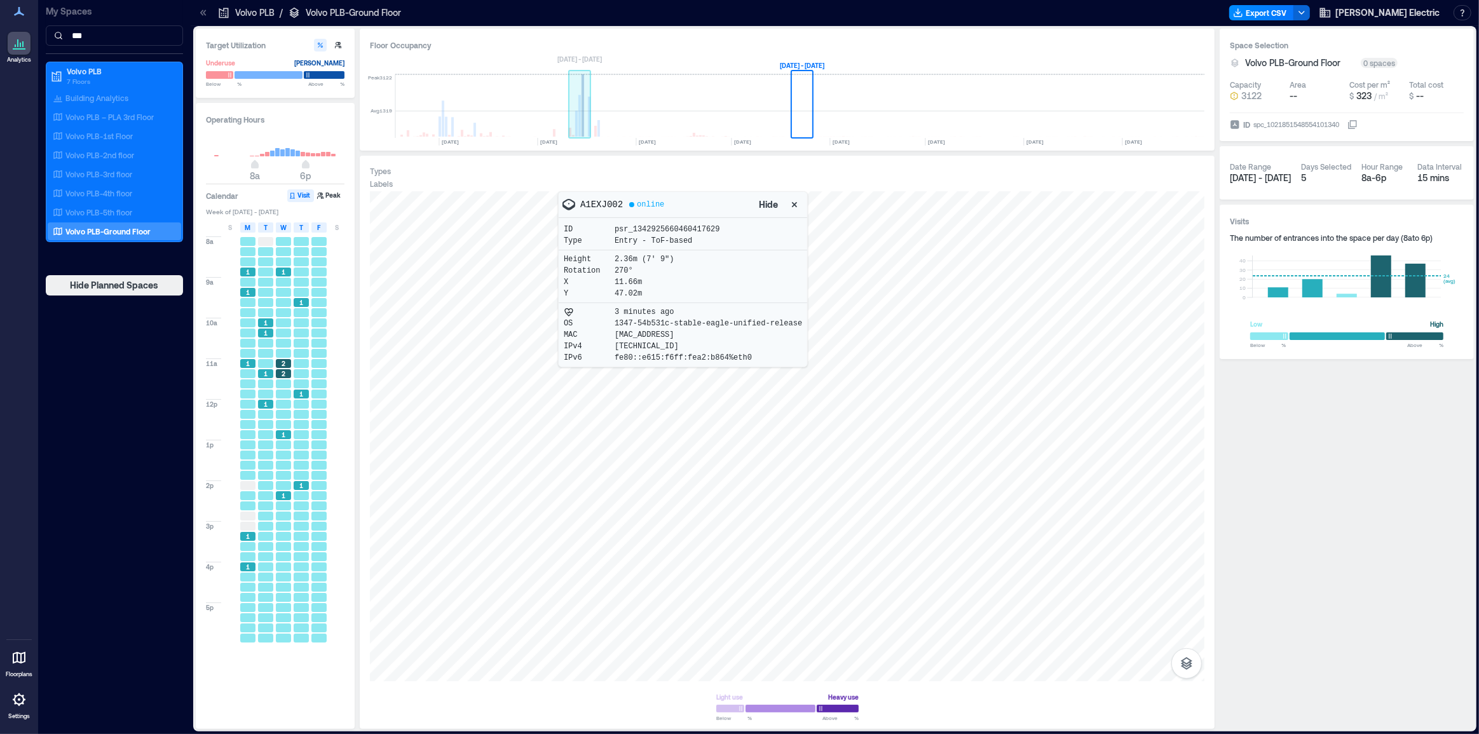
click at [582, 121] on rect at bounding box center [583, 105] width 3 height 62
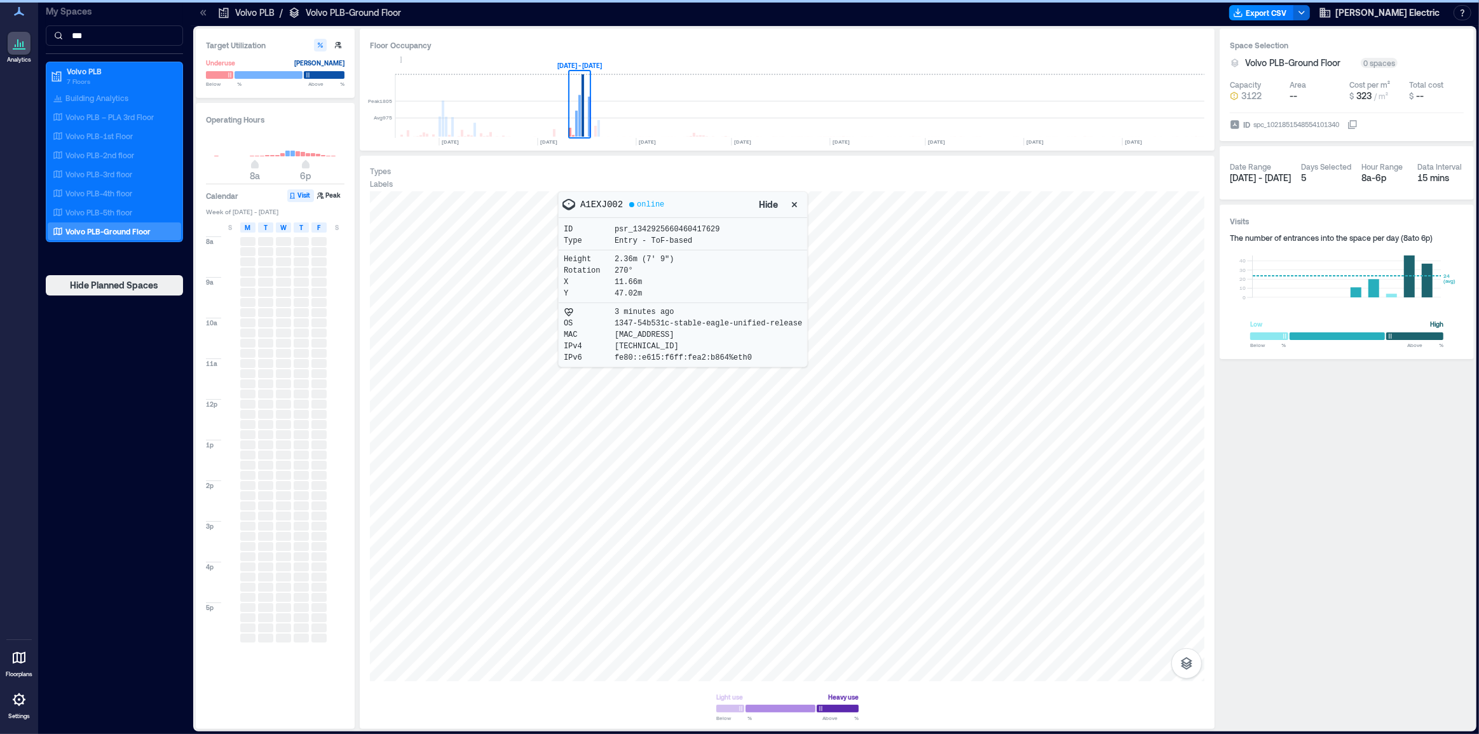
scroll to position [0, 2317]
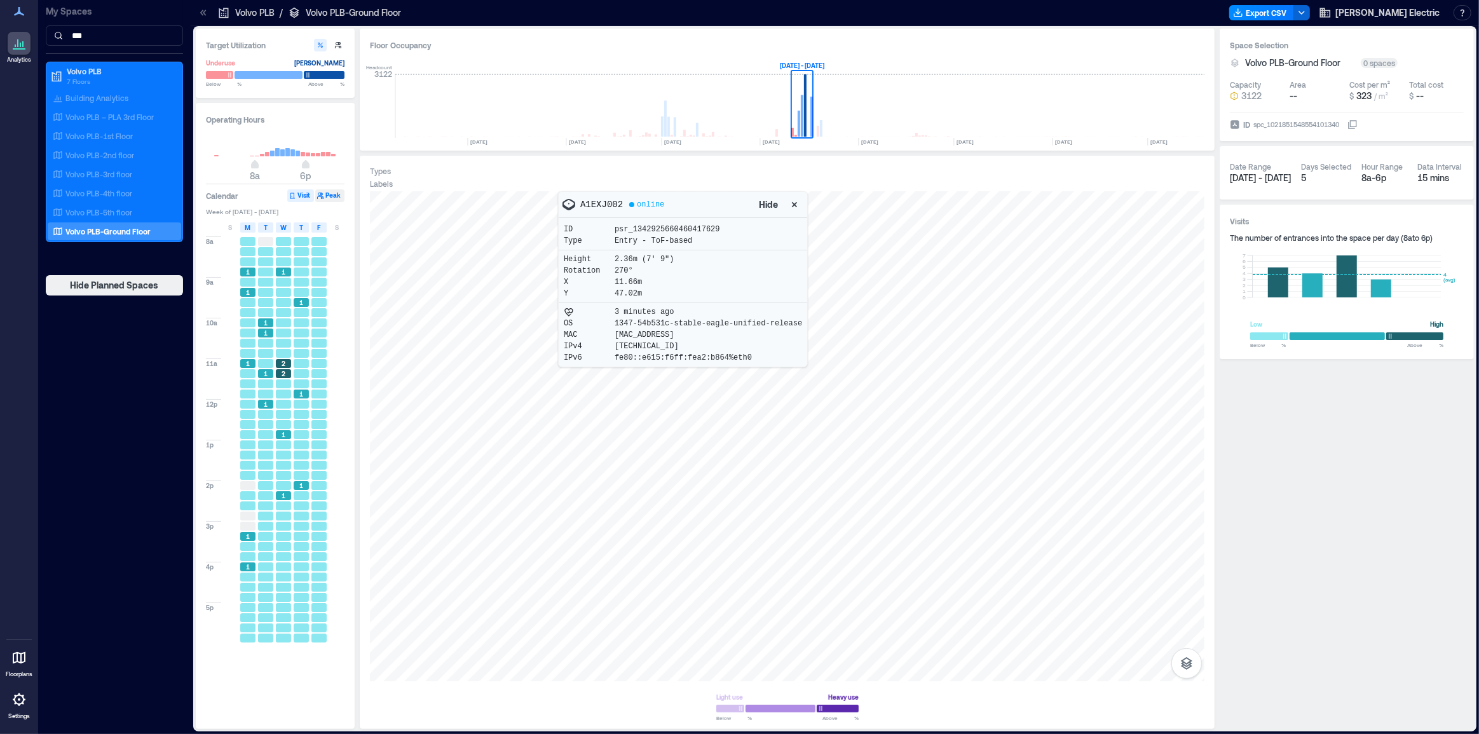
click at [329, 197] on button "Peak" at bounding box center [329, 195] width 29 height 13
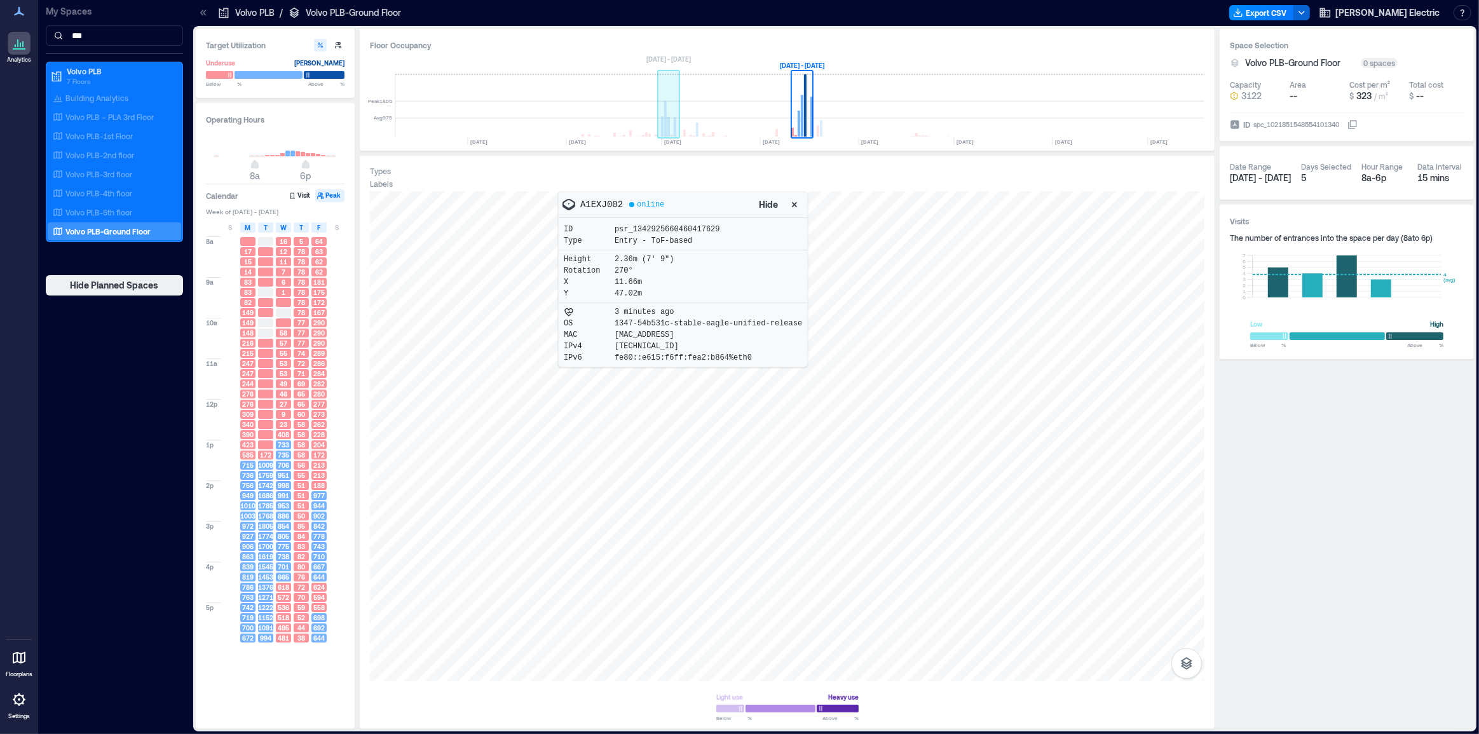
click at [671, 132] on rect at bounding box center [669, 106] width 22 height 64
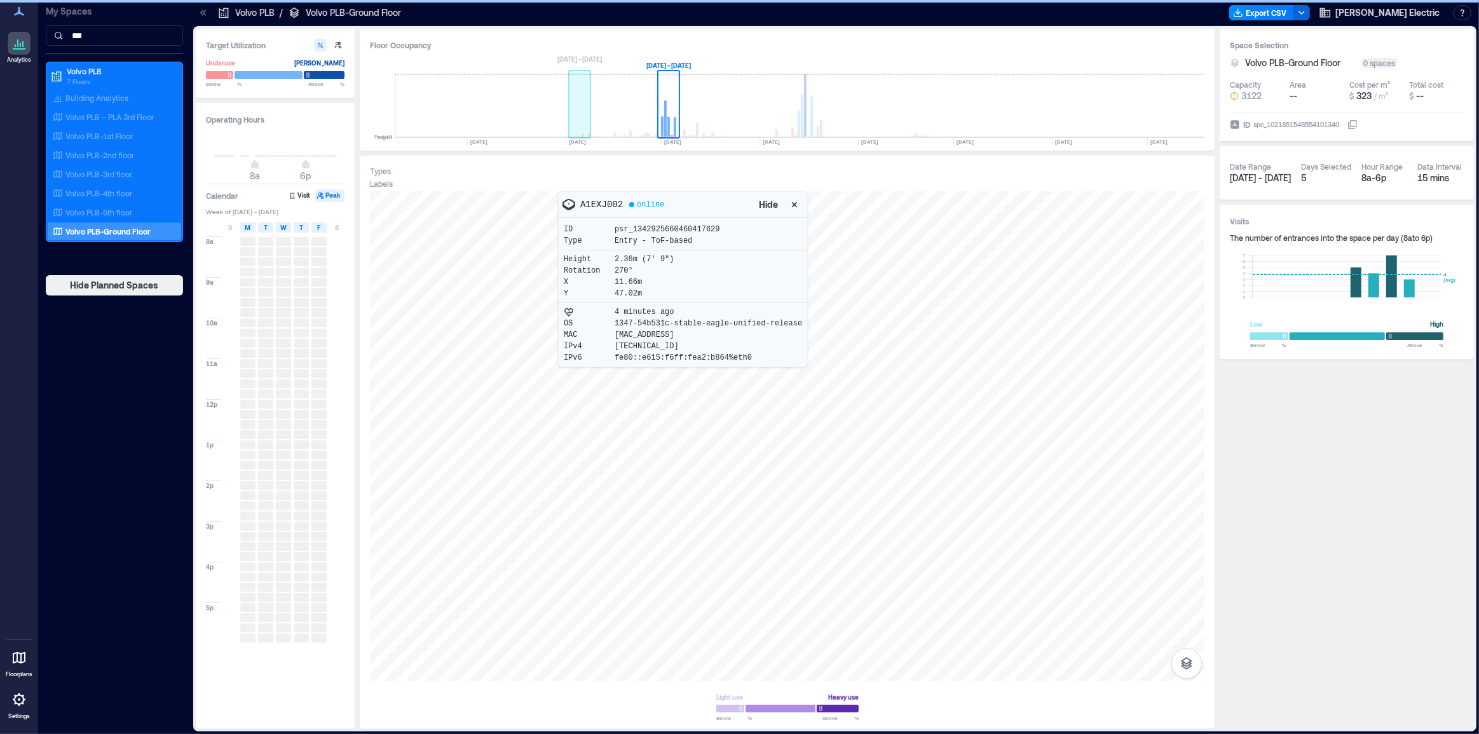
scroll to position [0, 2183]
